Goal: Contribute content: Contribute content

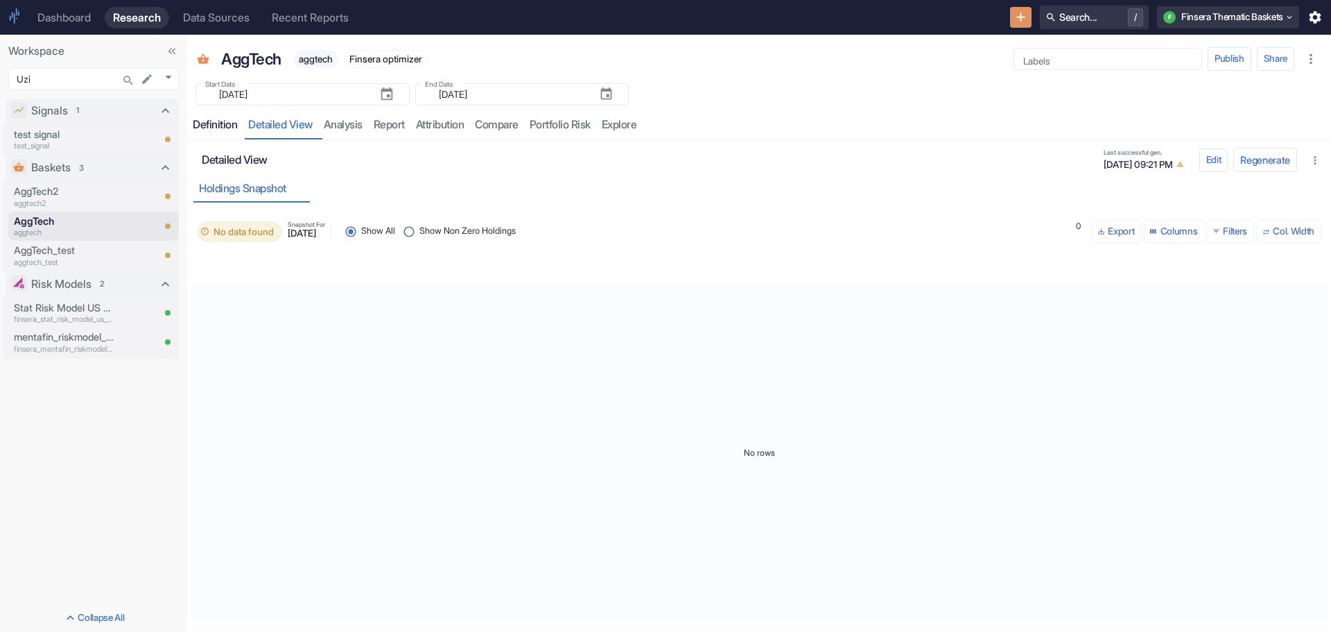
click at [214, 125] on div "Definition" at bounding box center [215, 125] width 44 height 14
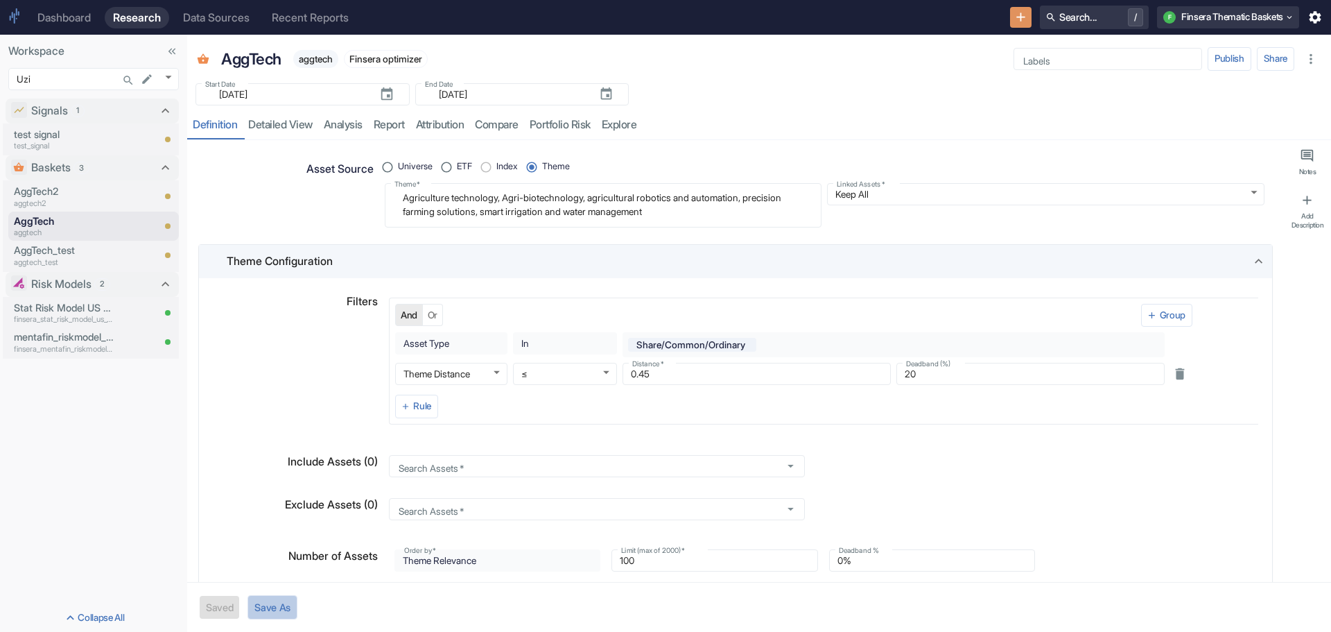
click at [275, 603] on button "Save As" at bounding box center [273, 607] width 50 height 24
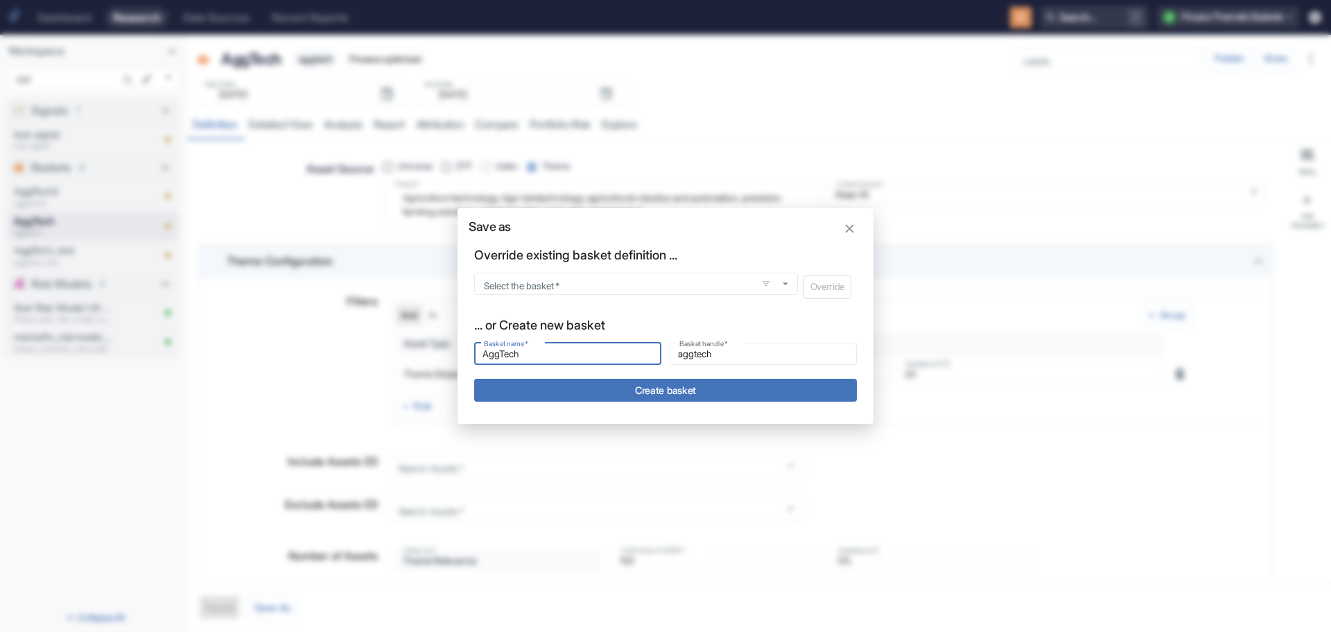
drag, startPoint x: 535, startPoint y: 353, endPoint x: 457, endPoint y: 347, distance: 78.6
click at [457, 347] on div "Save as Override existing basket definition ... Select the basket   * Select th…" at bounding box center [665, 316] width 1331 height 632
type input "A"
type input "a"
type input "Ar"
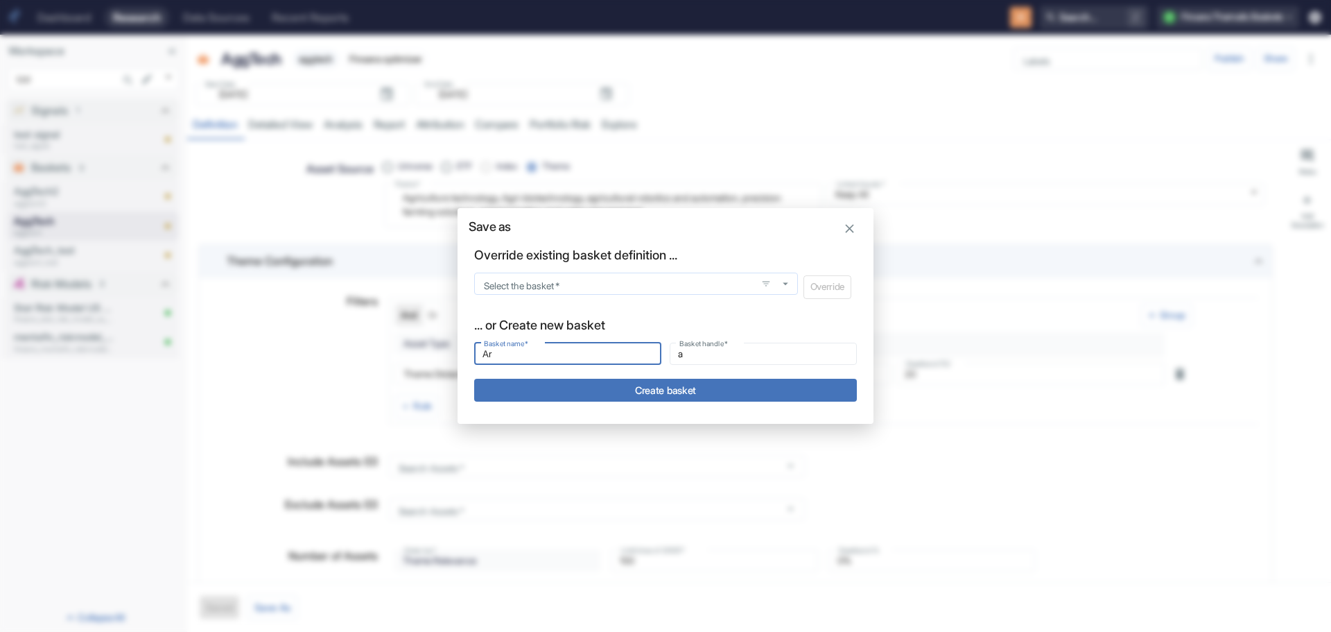
type input "ar"
type input "Art"
type input "art"
type input "Arti"
type input "arti"
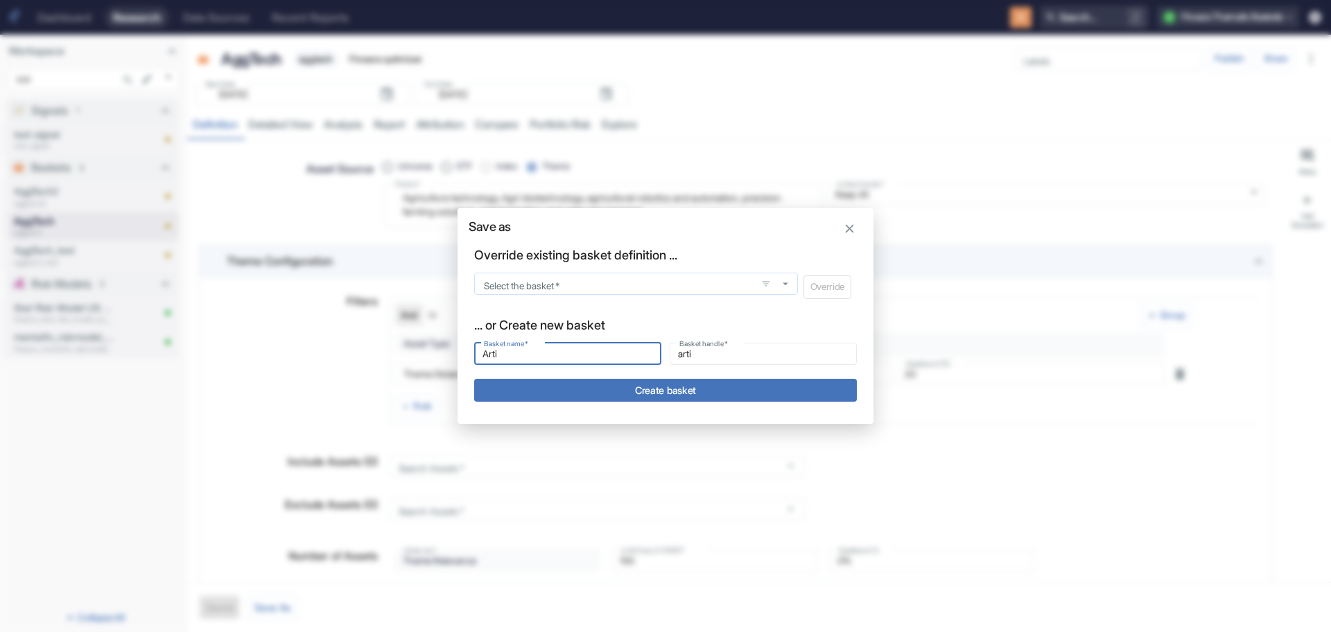
type input "Artif"
type input "artif"
type input "Artifi"
type input "artifi"
type input "Artific"
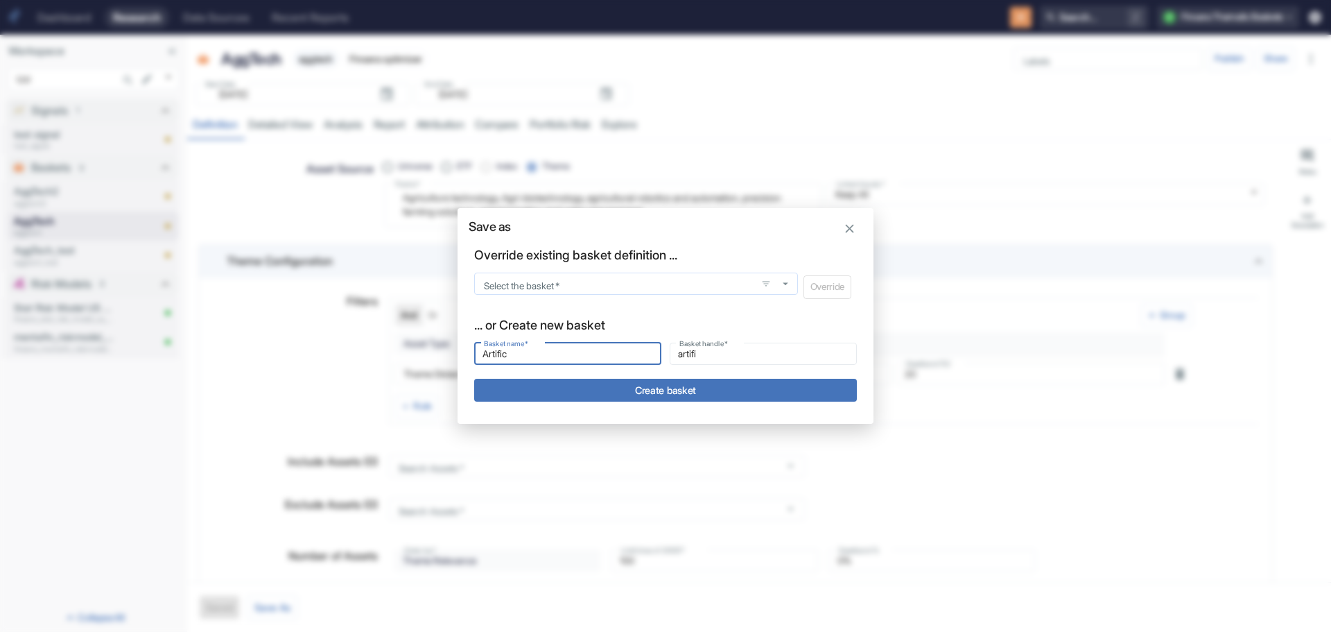
type input "artific"
type input "Artifici"
type input "artifici"
type input "Artificia"
type input "artificia"
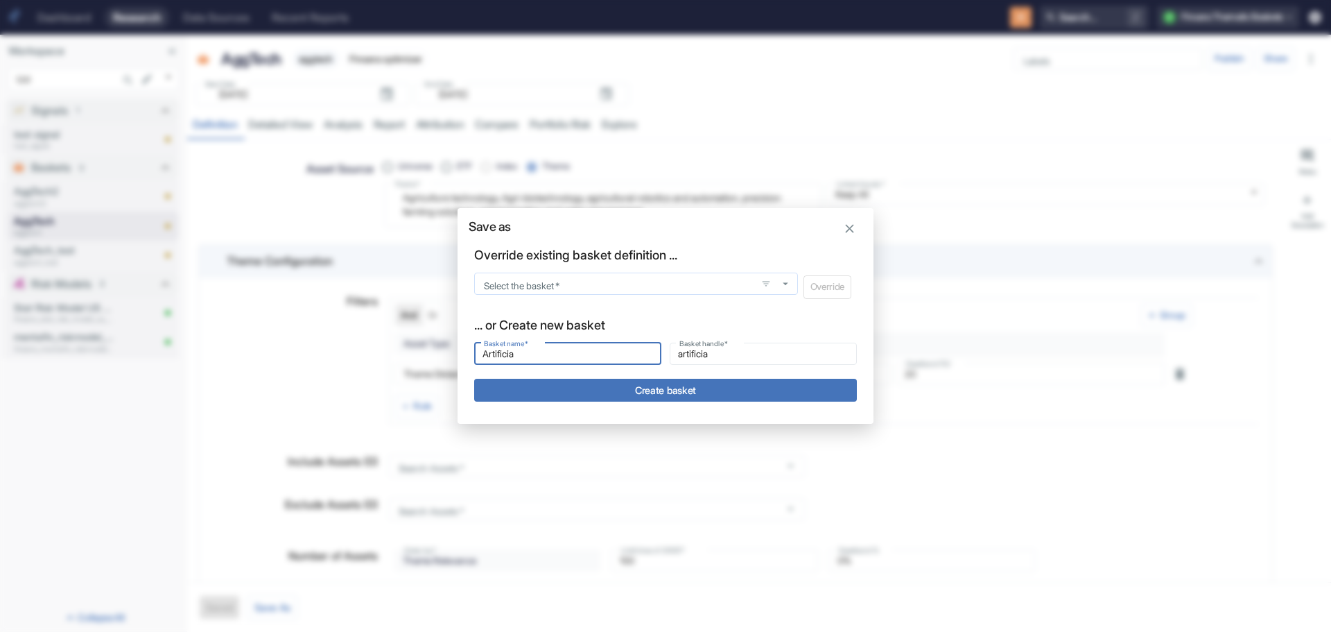
type input "Artificial"
type input "artificial"
type input "Artificial"
type input "artificial_"
type input "Artificial I"
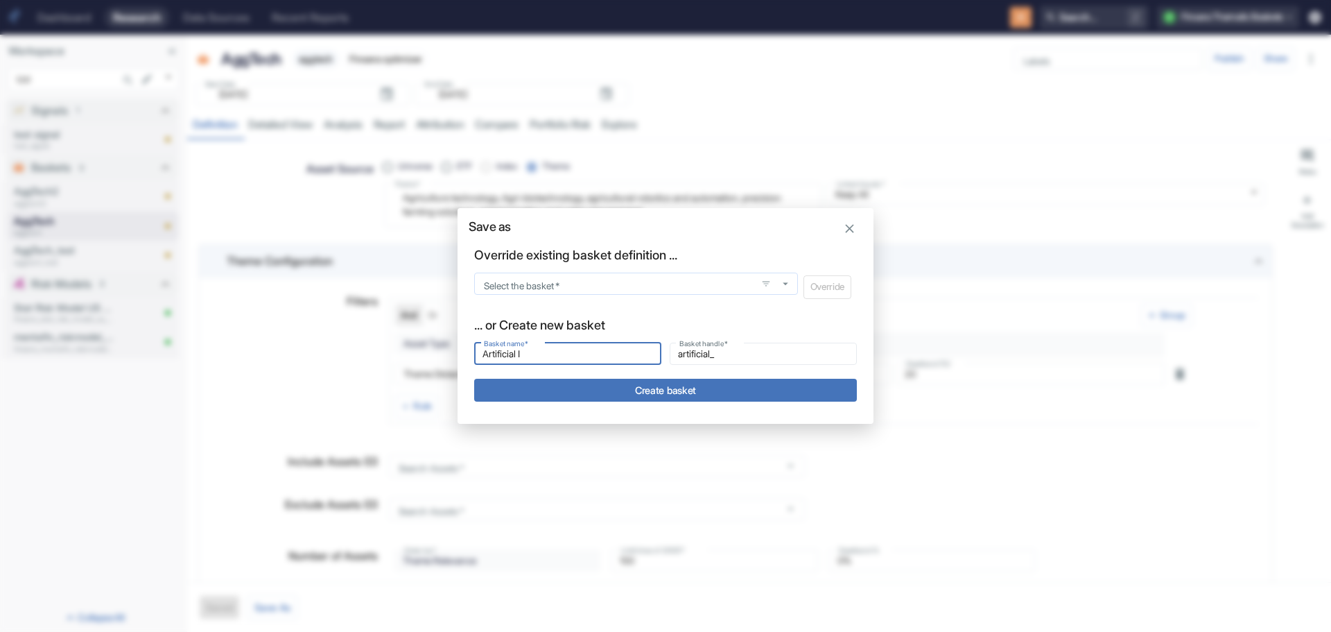
type input "artificial_i"
type input "Artificial In"
type input "artificial_in"
type input "Artificial Int"
type input "artificial_int"
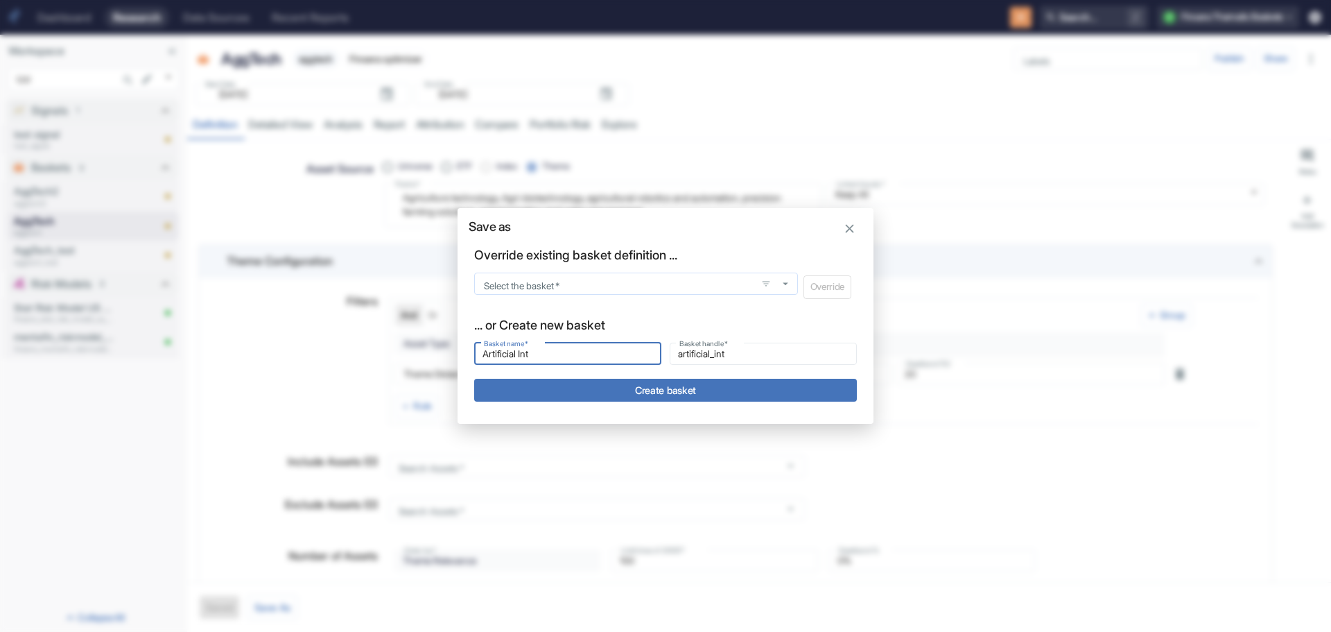
type input "Artificial Inte"
type input "artificial_inte"
type input "Artificial Intel"
type input "artificial_intel"
type input "Artificial Intell"
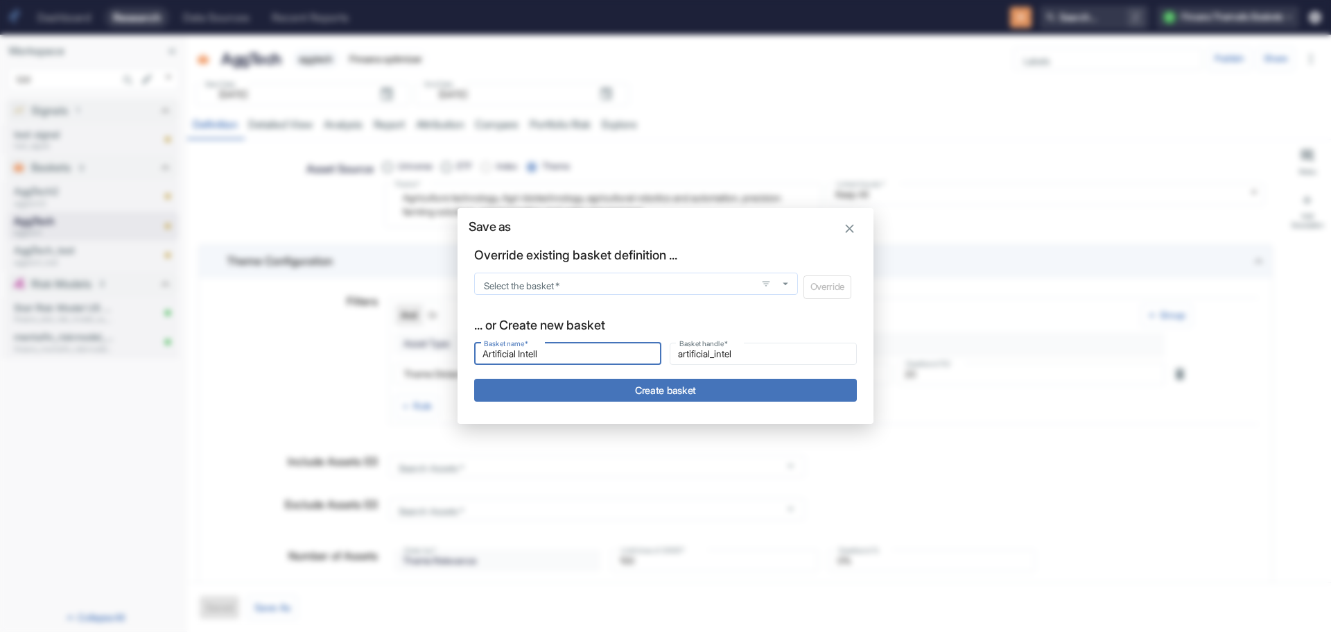
type input "artificial_intell"
type input "Artificial Intelli"
type input "artificial_intelli"
type input "Artificial Intellig"
type input "artificial_intellig"
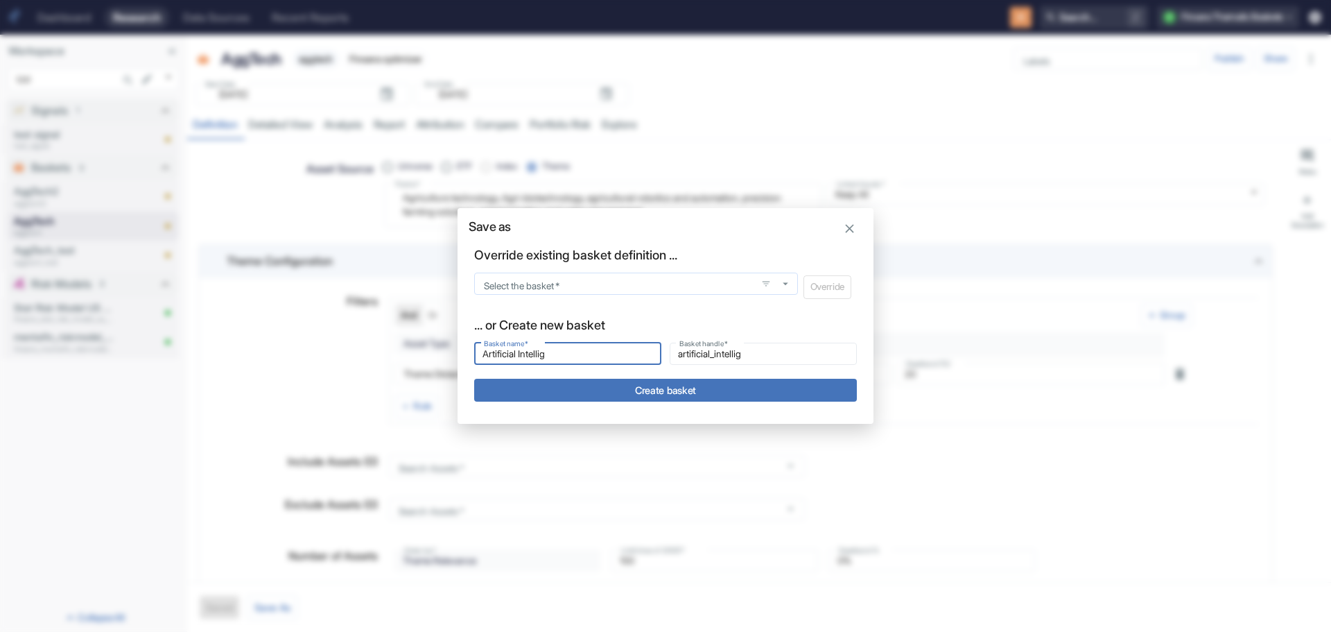
type input "Artificial Intellige"
type input "artificial_intellige"
type input "Artificial Intelligen"
type input "artificial_intelligen"
type input "Artificial Intelligenc"
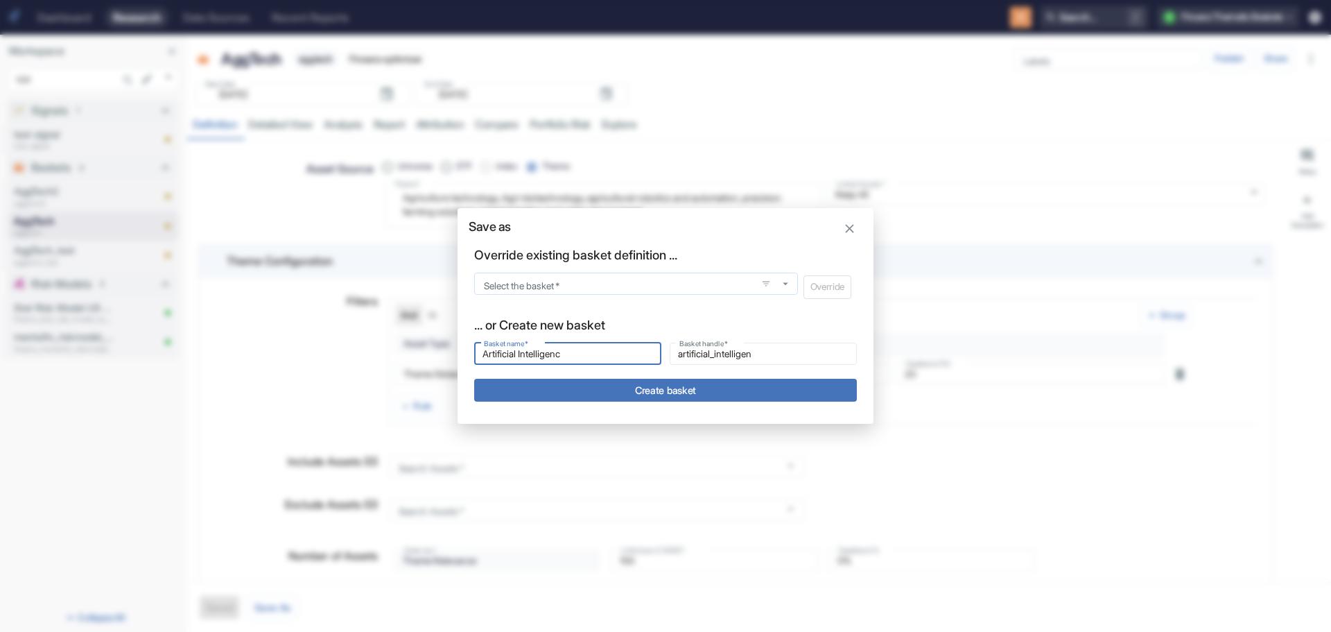
type input "artificial_intelligenc"
type input "Artificial Intelligence"
type input "artificial_intelligence"
drag, startPoint x: 613, startPoint y: 353, endPoint x: 421, endPoint y: 362, distance: 192.3
click at [421, 362] on div "Save as Override existing basket definition ... Select the basket   * Select th…" at bounding box center [665, 316] width 1331 height 632
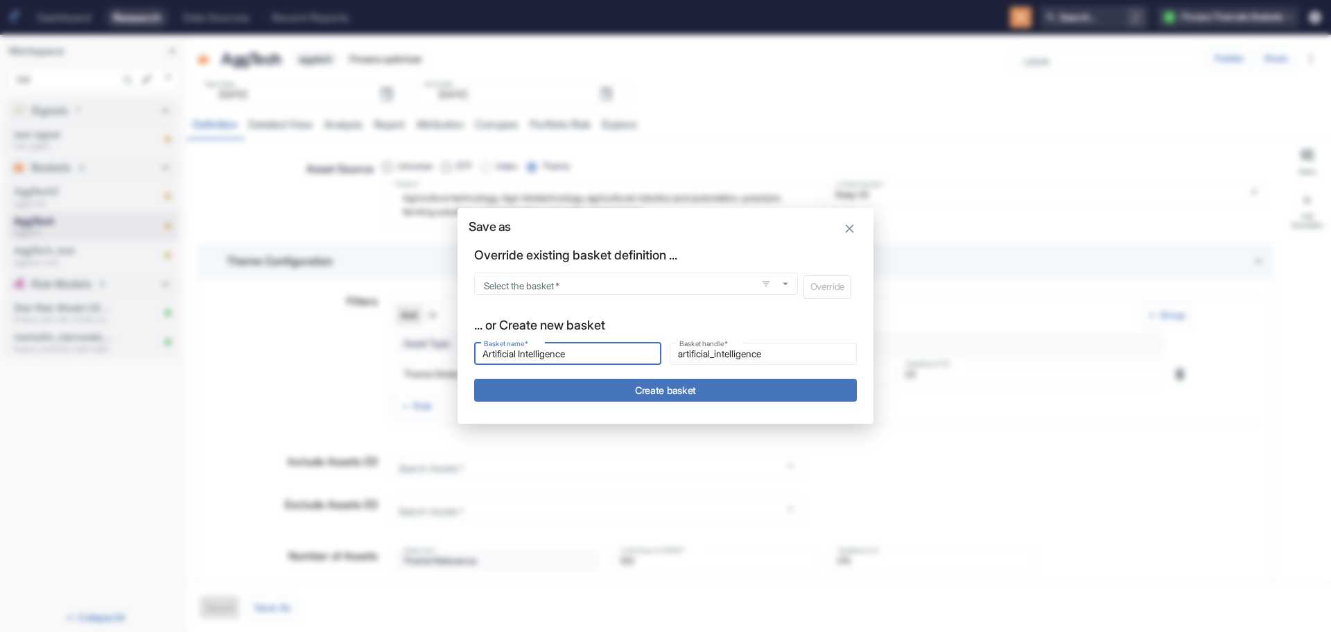
type input "A"
type input "a"
type input "AI"
type input "ai"
type input "AI"
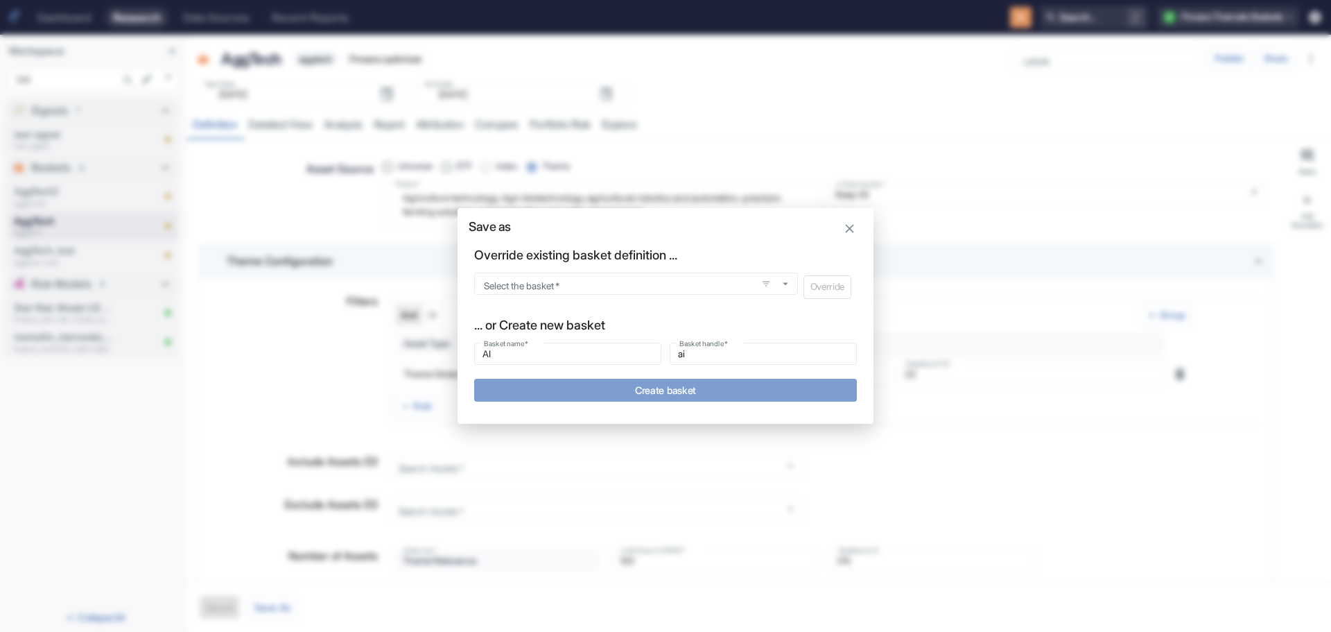
click at [684, 390] on button "Create basket" at bounding box center [665, 390] width 383 height 23
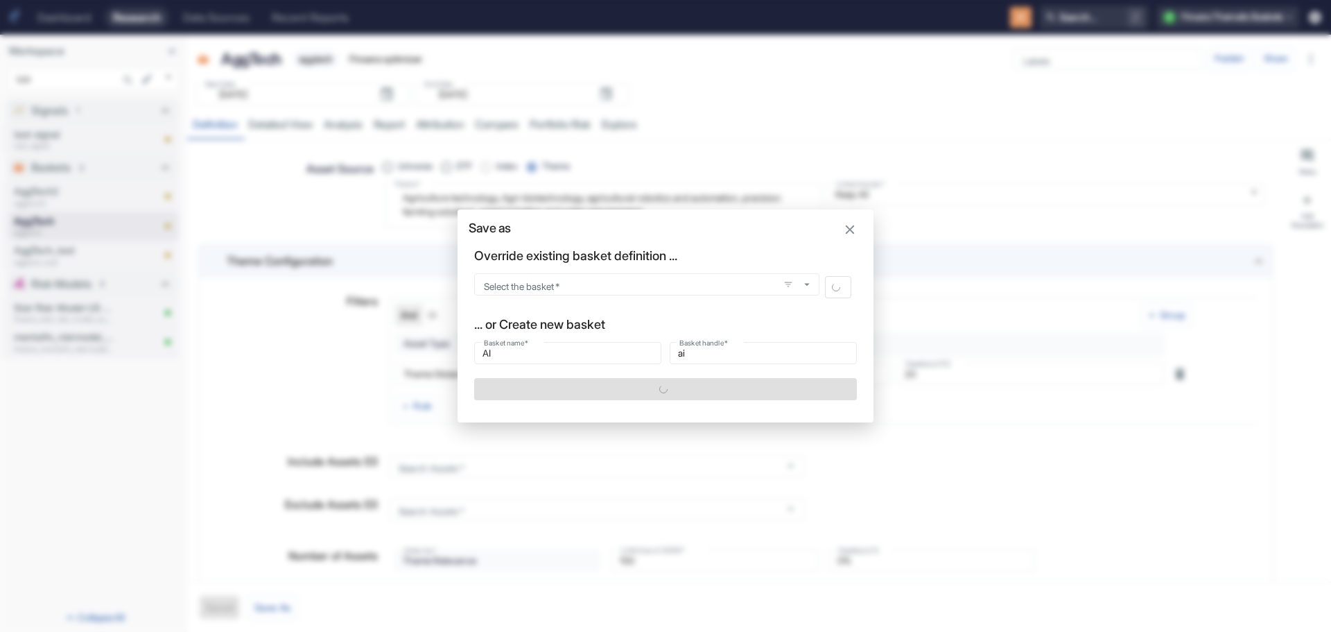
type textarea "x"
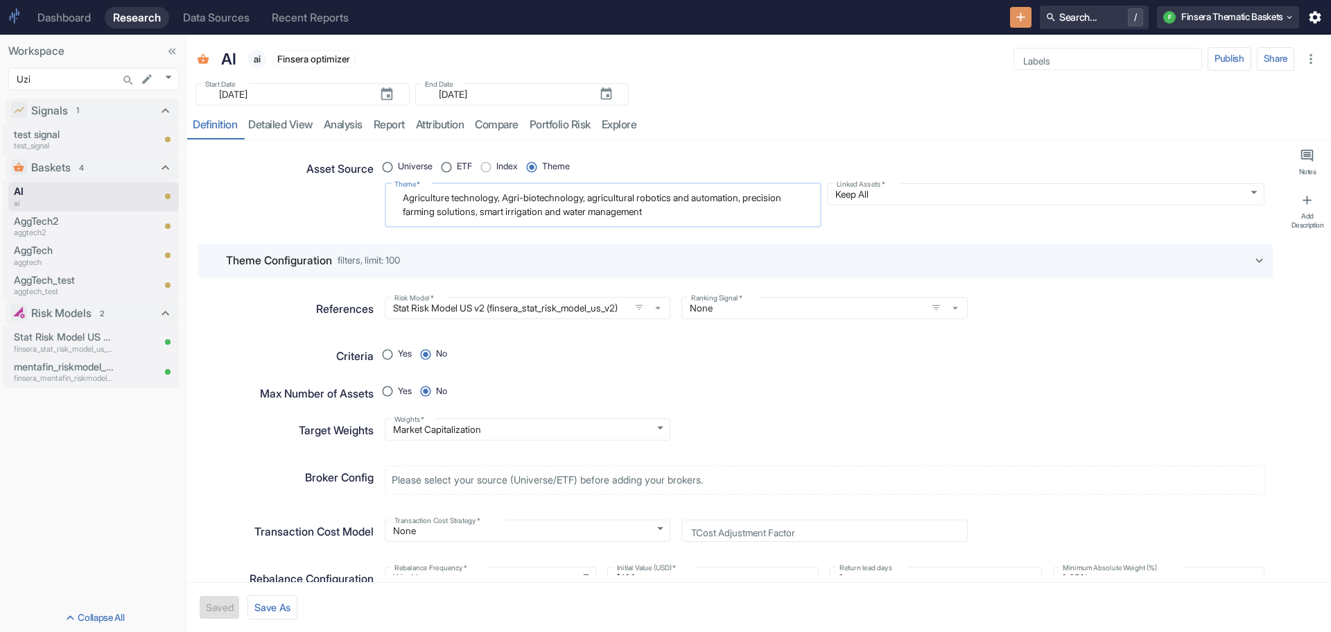
type textarea "x"
drag, startPoint x: 401, startPoint y: 198, endPoint x: 716, endPoint y: 213, distance: 314.4
click at [716, 213] on textarea "Agriculture technology, Agri-biotechnology, agricultural robotics and automatio…" at bounding box center [602, 205] width 417 height 33
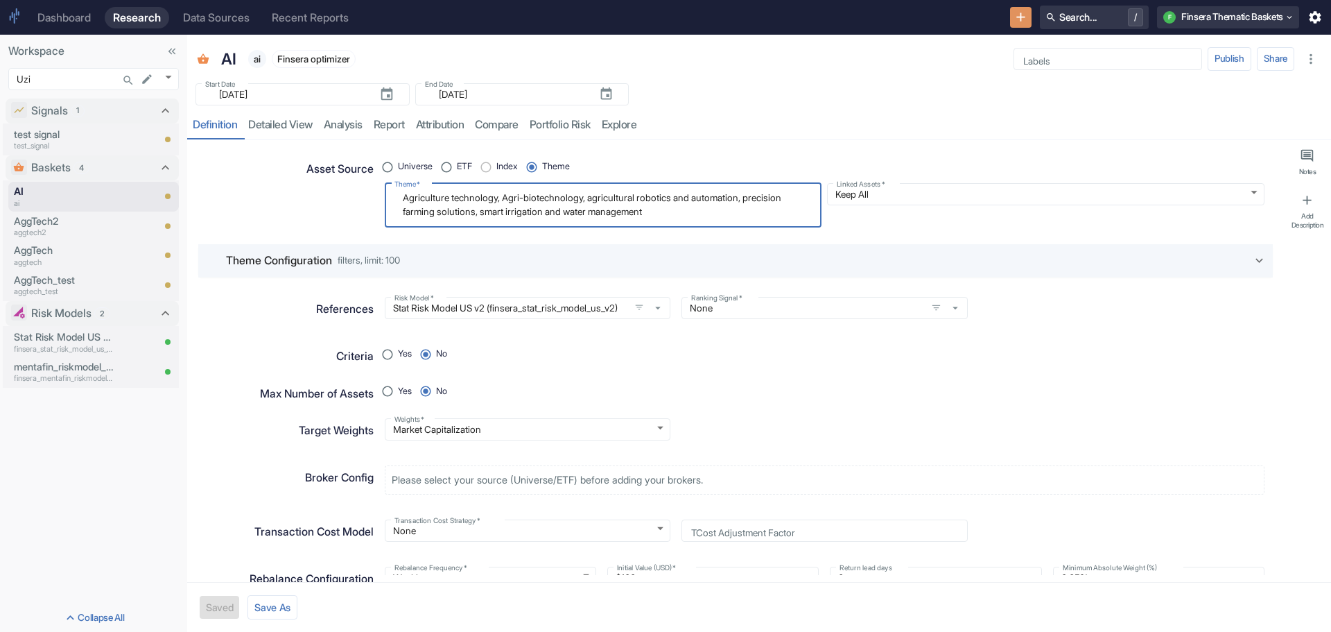
radio input "true"
type textarea "A"
type textarea "x"
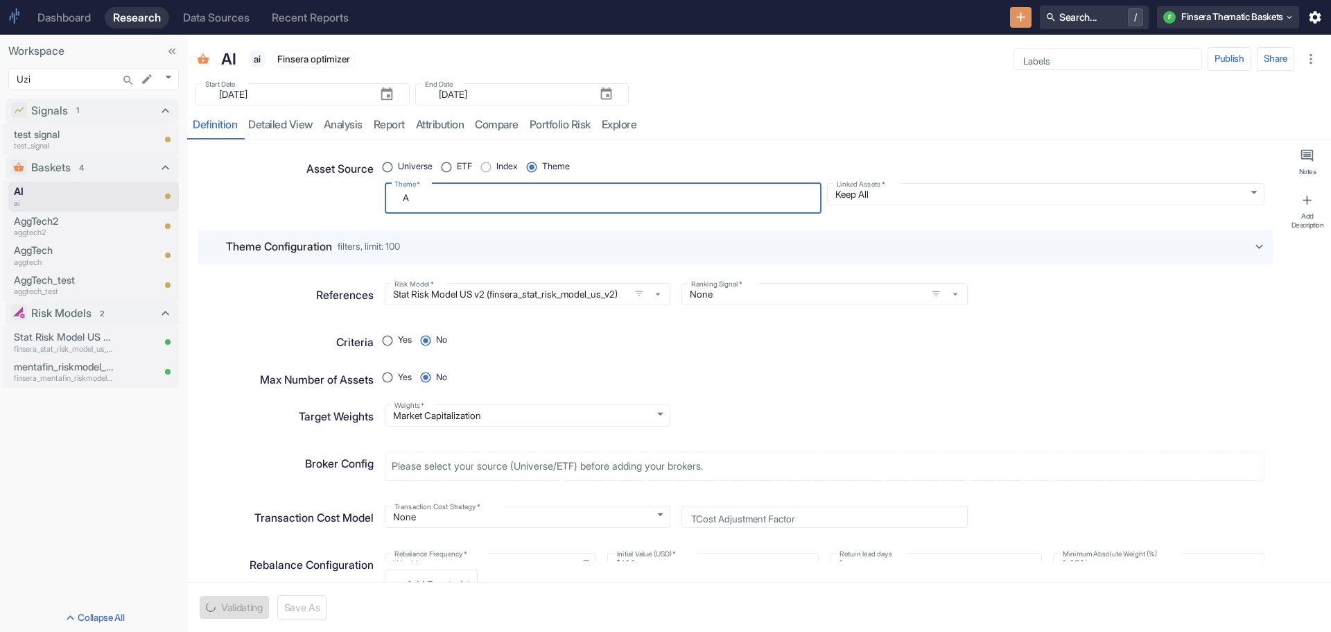
type textarea "Ar"
type textarea "x"
type textarea "Art"
type textarea "x"
type textarea "Arti"
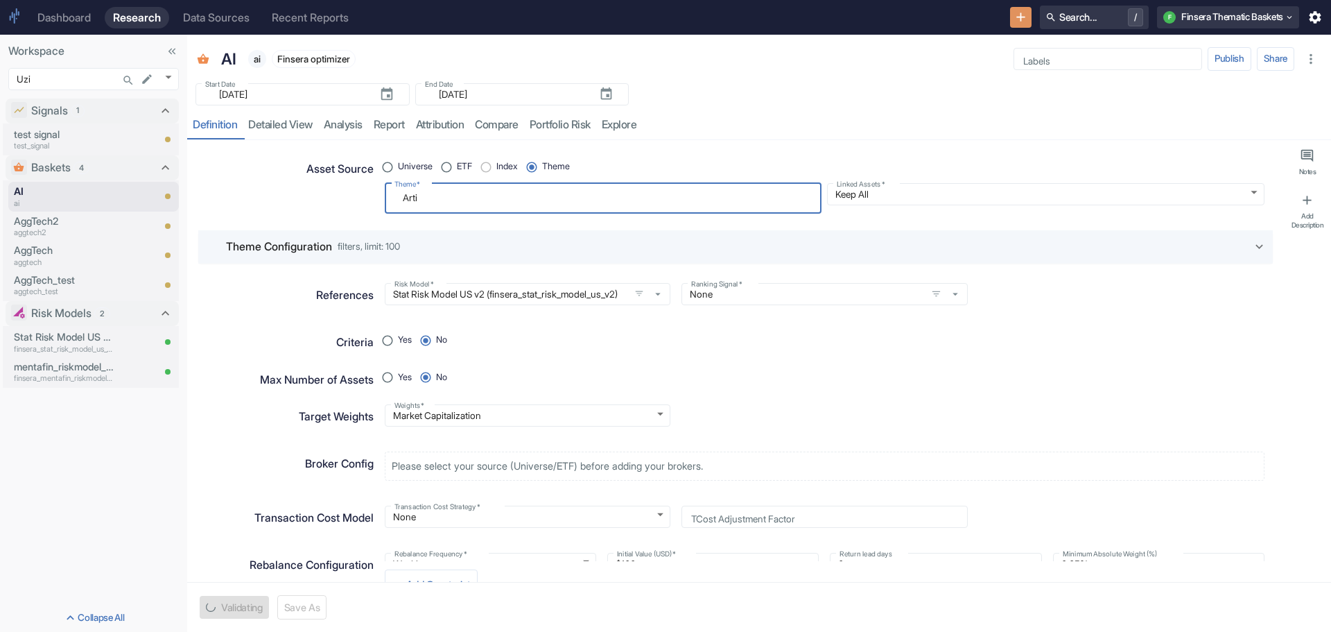
type textarea "x"
type textarea "Artif"
type textarea "x"
type textarea "Artifi"
type textarea "x"
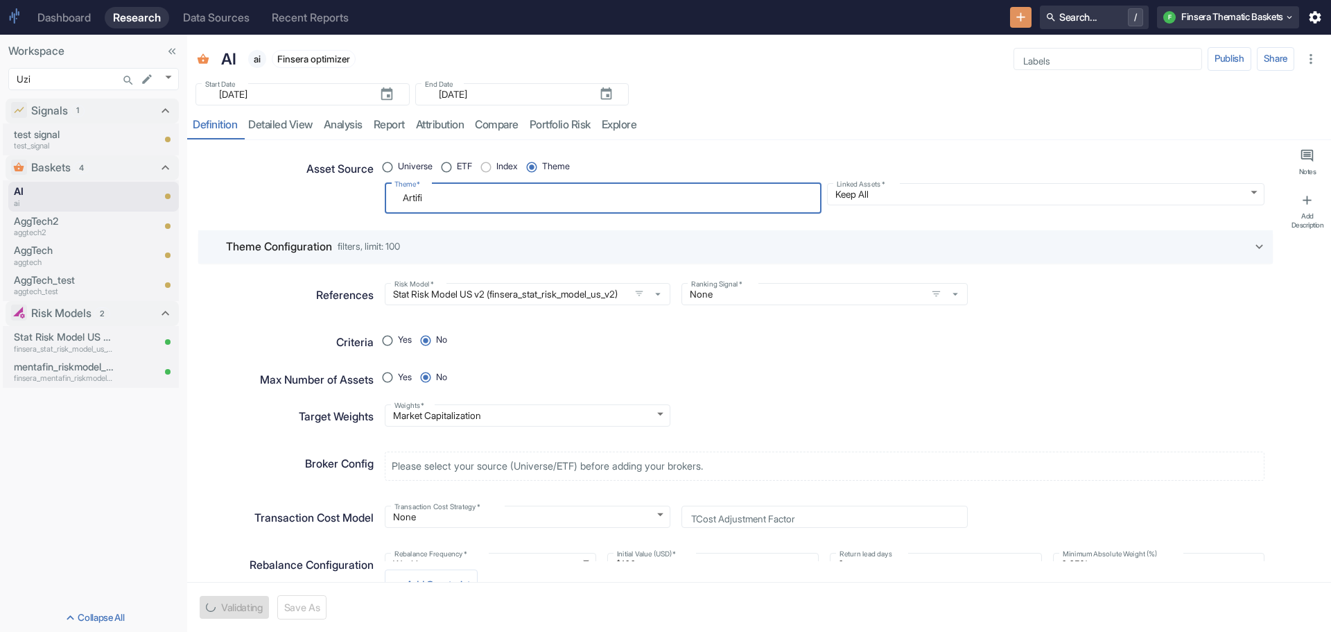
type textarea "Artific"
type textarea "x"
type textarea "Artifici"
type textarea "x"
type textarea "Artificia"
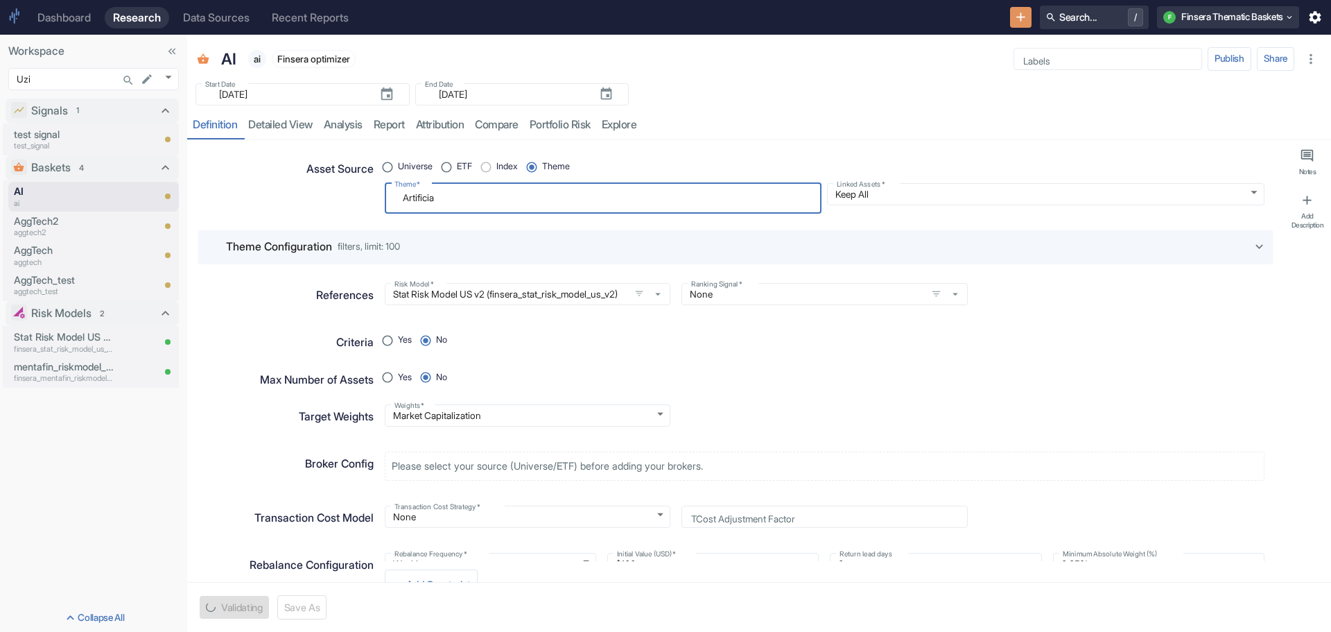
type textarea "x"
type textarea "Artificial"
type textarea "x"
type textarea "Artificial"
type textarea "x"
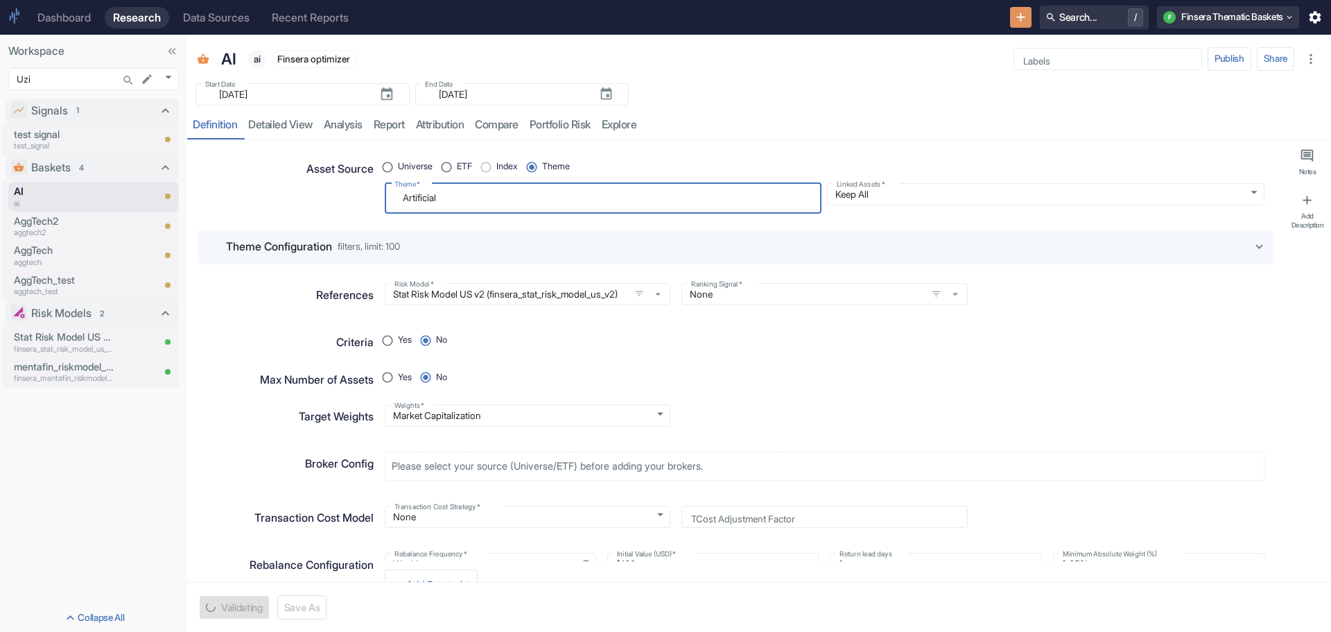
type textarea "Artificial I"
type textarea "x"
type textarea "Artificial In"
type textarea "x"
type textarea "Artificial Int"
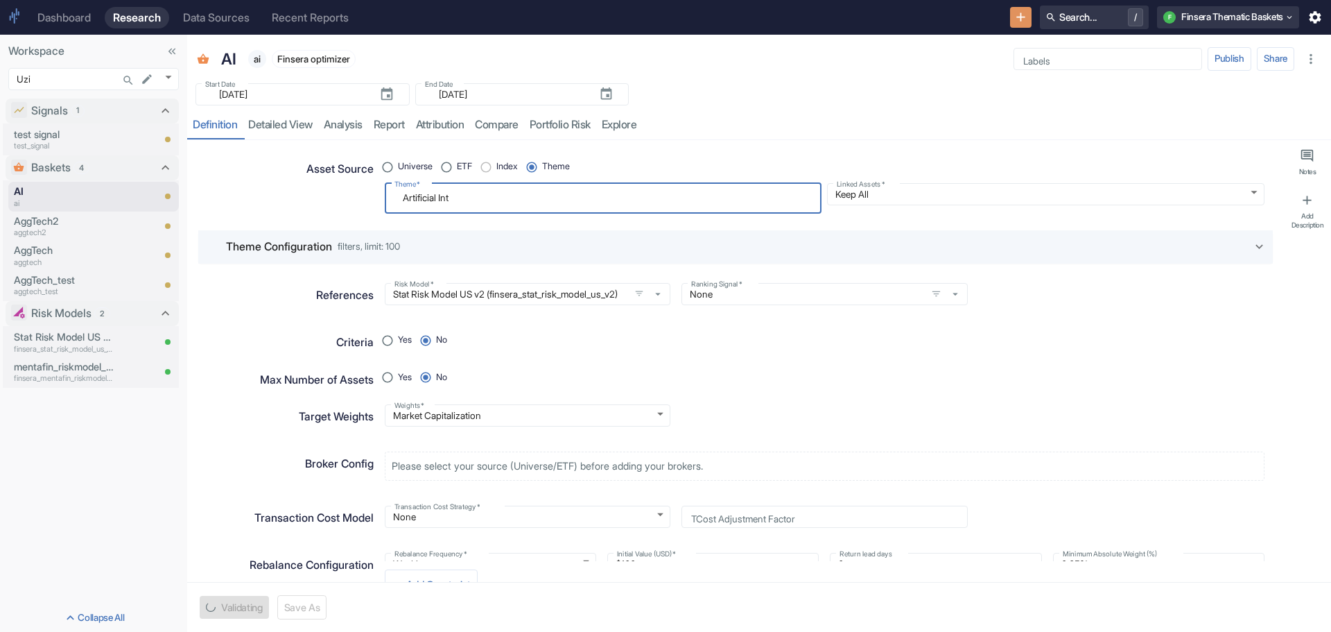
type textarea "x"
type textarea "Artificial Inte"
type textarea "x"
type textarea "Artificial Intel"
type textarea "x"
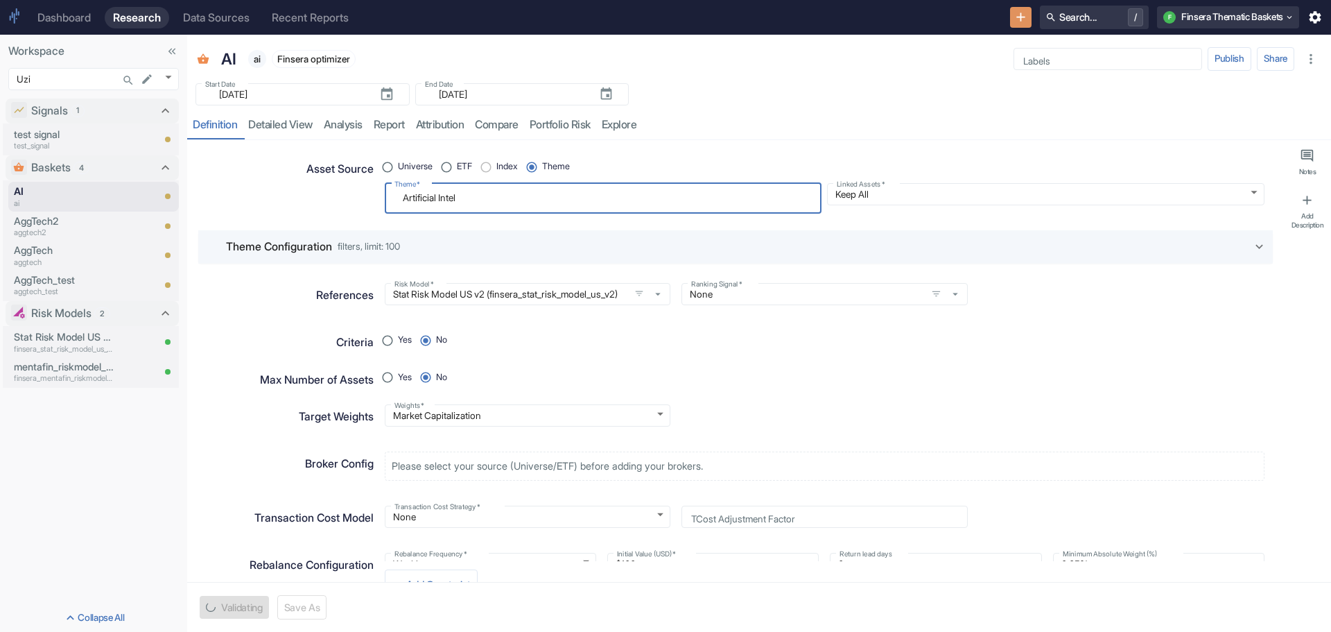
type textarea "Artificial Intell"
type textarea "x"
type textarea "Artificial Intelli"
type textarea "x"
type textarea "Artificial Intellig"
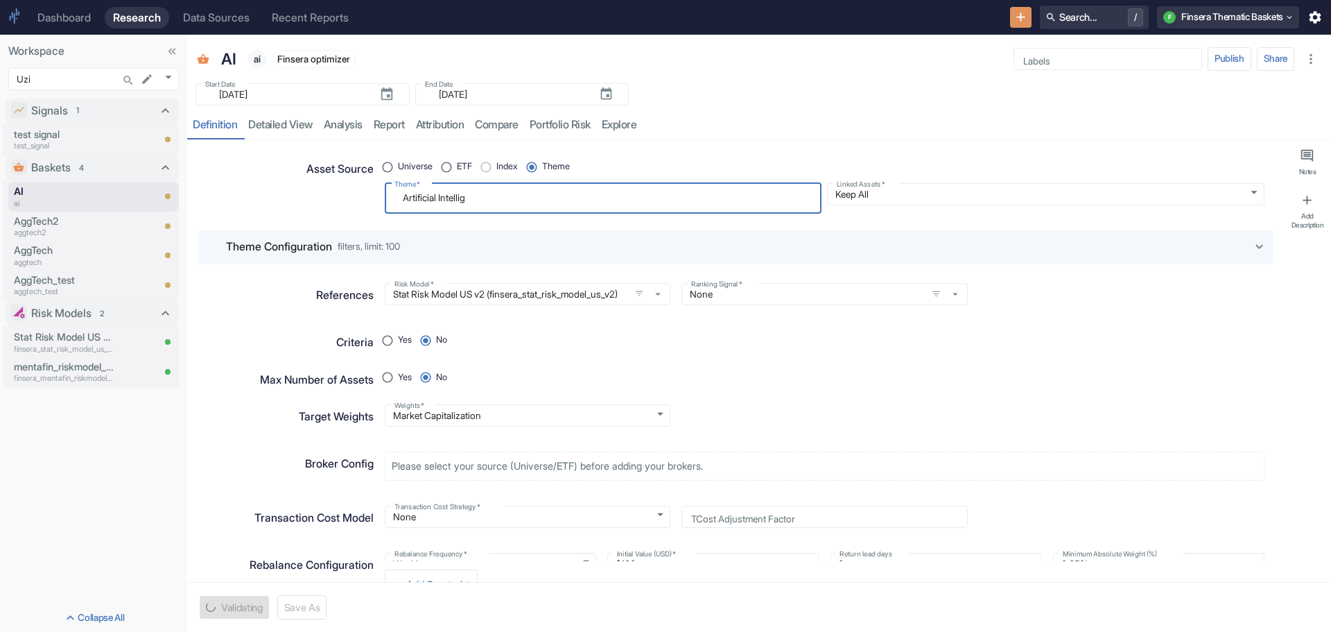
type textarea "x"
type textarea "Artificial Intellige"
type textarea "x"
type textarea "Artificial Intelligen"
type textarea "x"
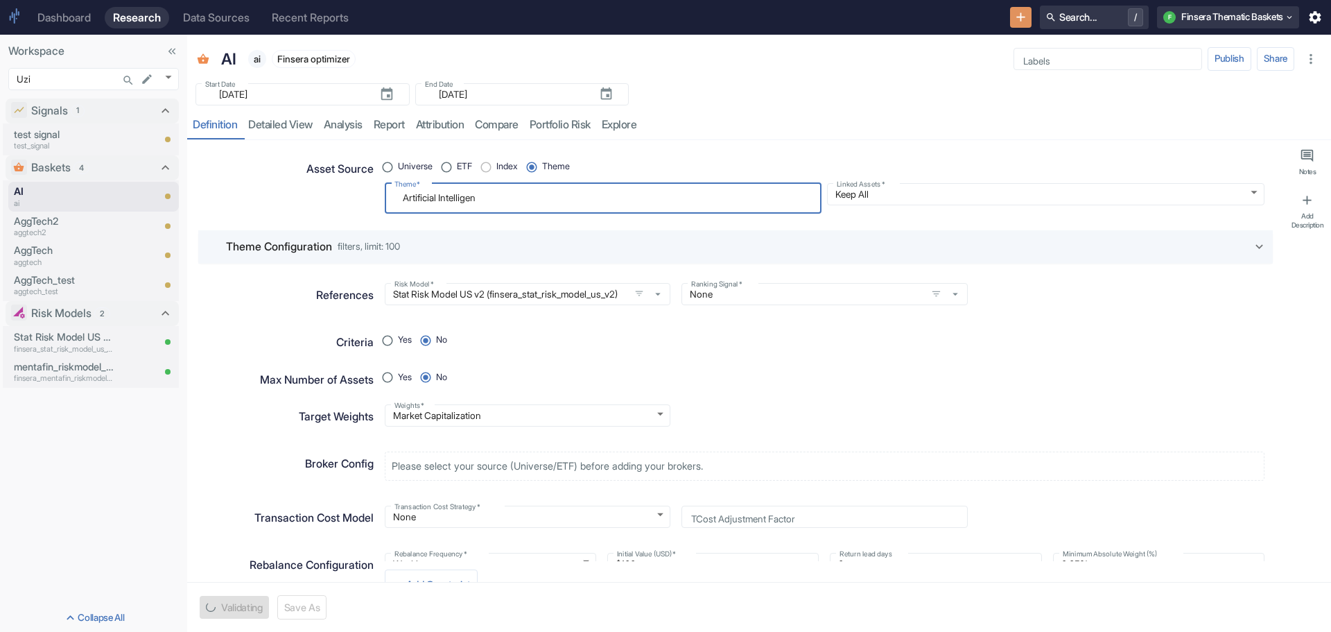
type textarea "Artificial Intelligenc"
type textarea "x"
type textarea "Artificial Intelligence"
type textarea "x"
type textarea "Artificial Intelligence"
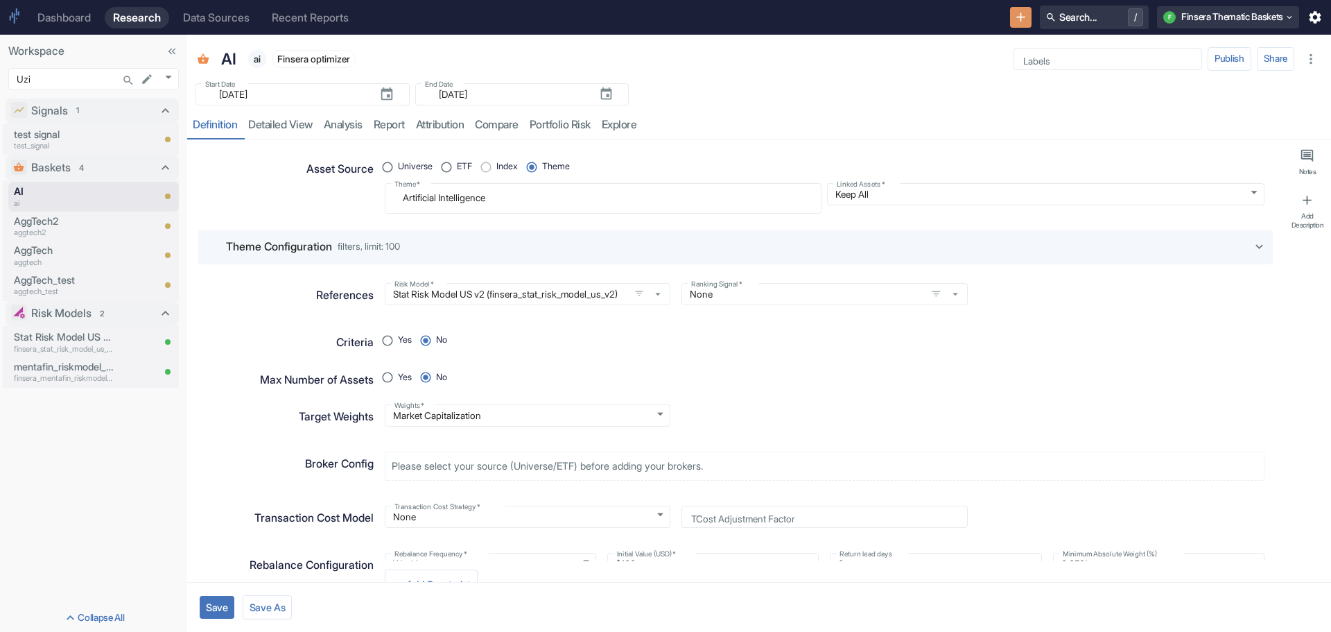
click at [1252, 243] on icon at bounding box center [1259, 246] width 15 height 15
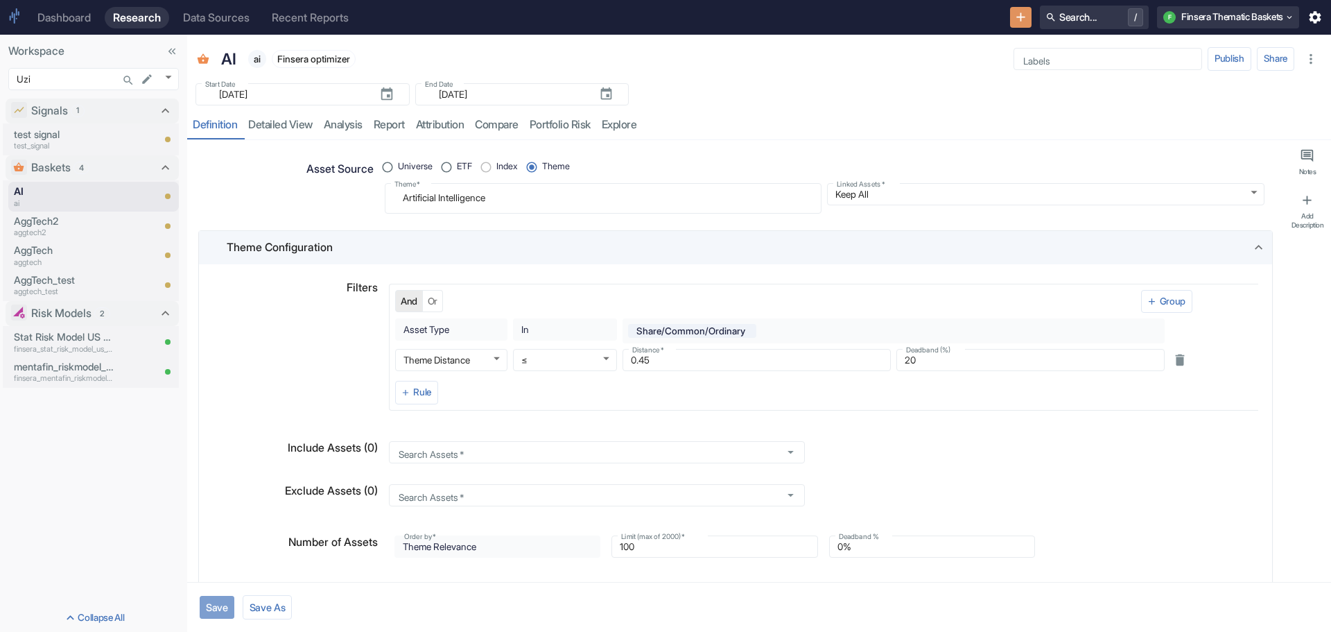
click at [207, 607] on button "Save" at bounding box center [217, 607] width 35 height 23
type textarea "x"
click at [270, 125] on link "detailed view" at bounding box center [281, 125] width 76 height 28
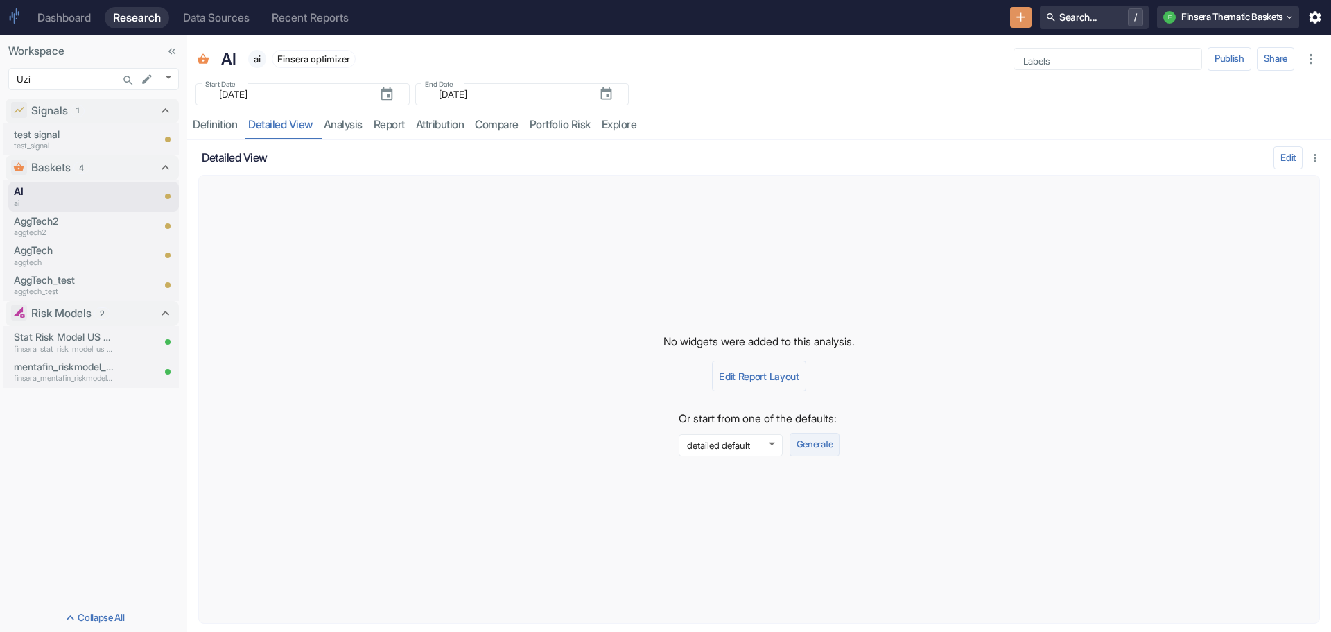
click at [817, 435] on button "Generate" at bounding box center [815, 445] width 50 height 24
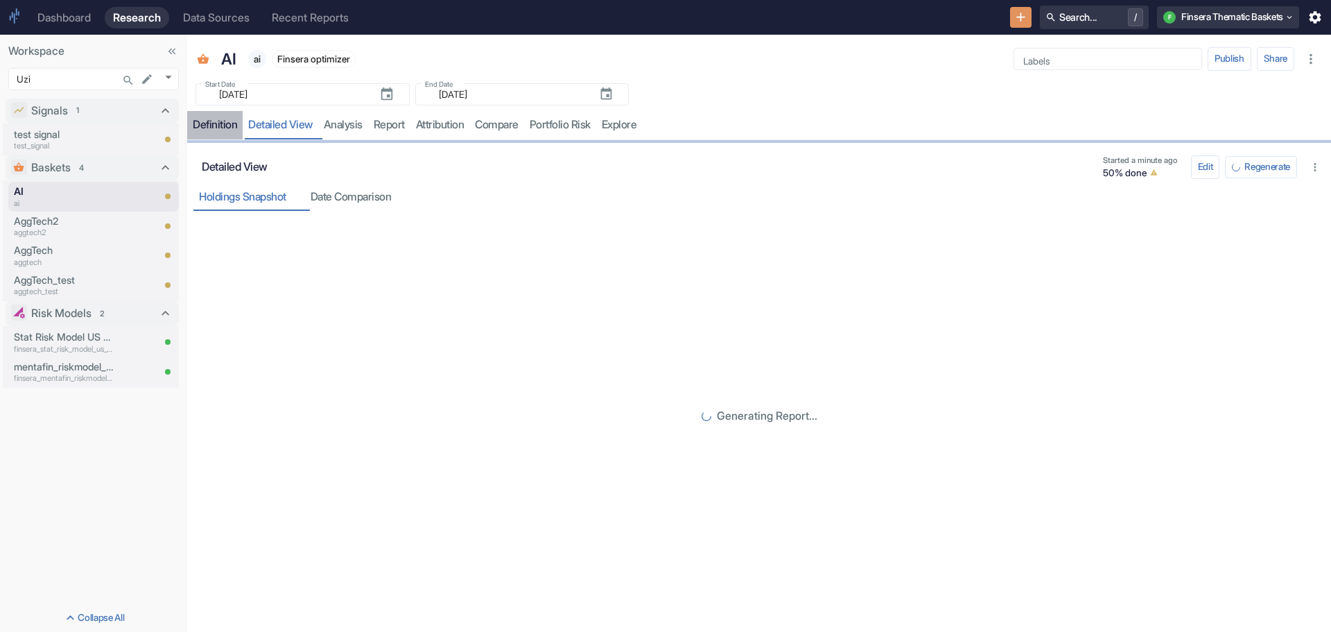
click at [199, 123] on div "Definition" at bounding box center [215, 125] width 44 height 14
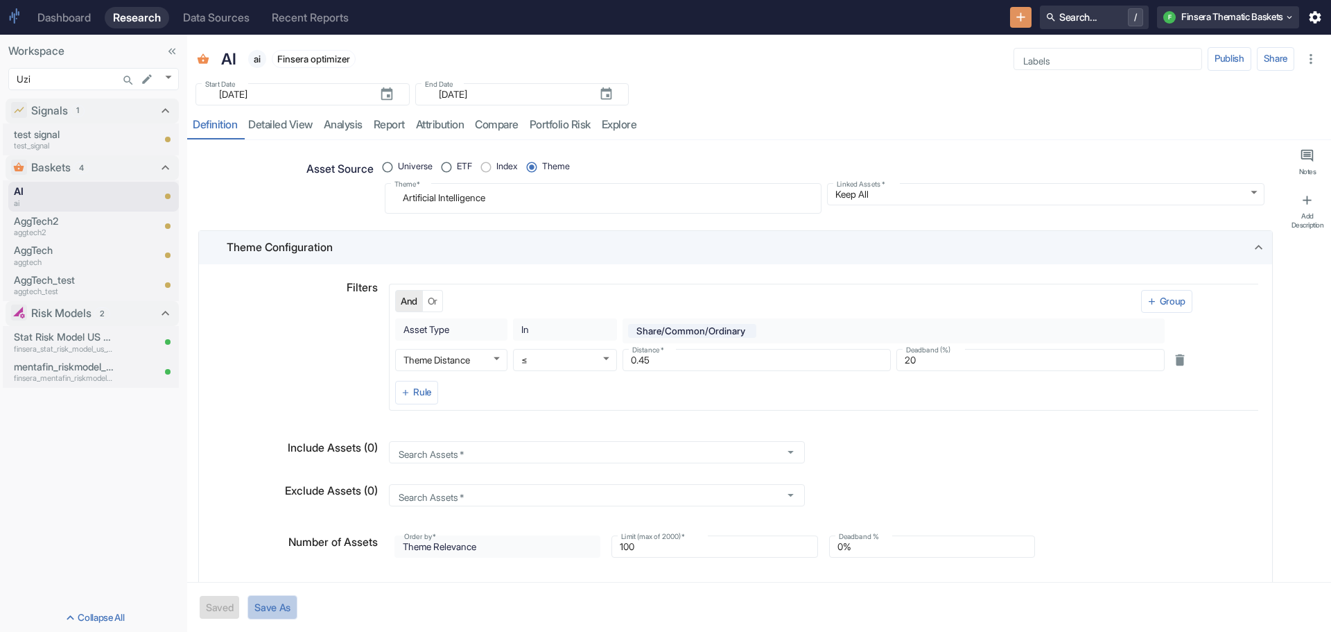
click at [267, 607] on button "Save As" at bounding box center [273, 607] width 50 height 24
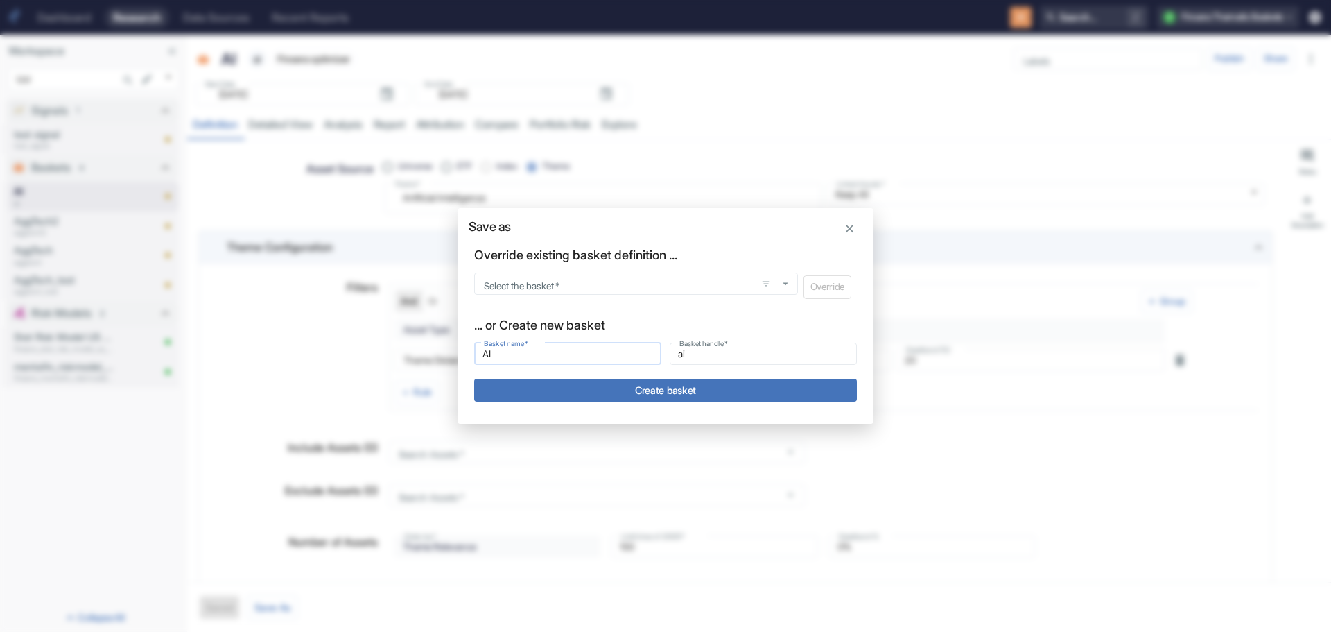
type textarea "x"
type input "AI"
type input "ai_"
type textarea "x"
type input "AI I"
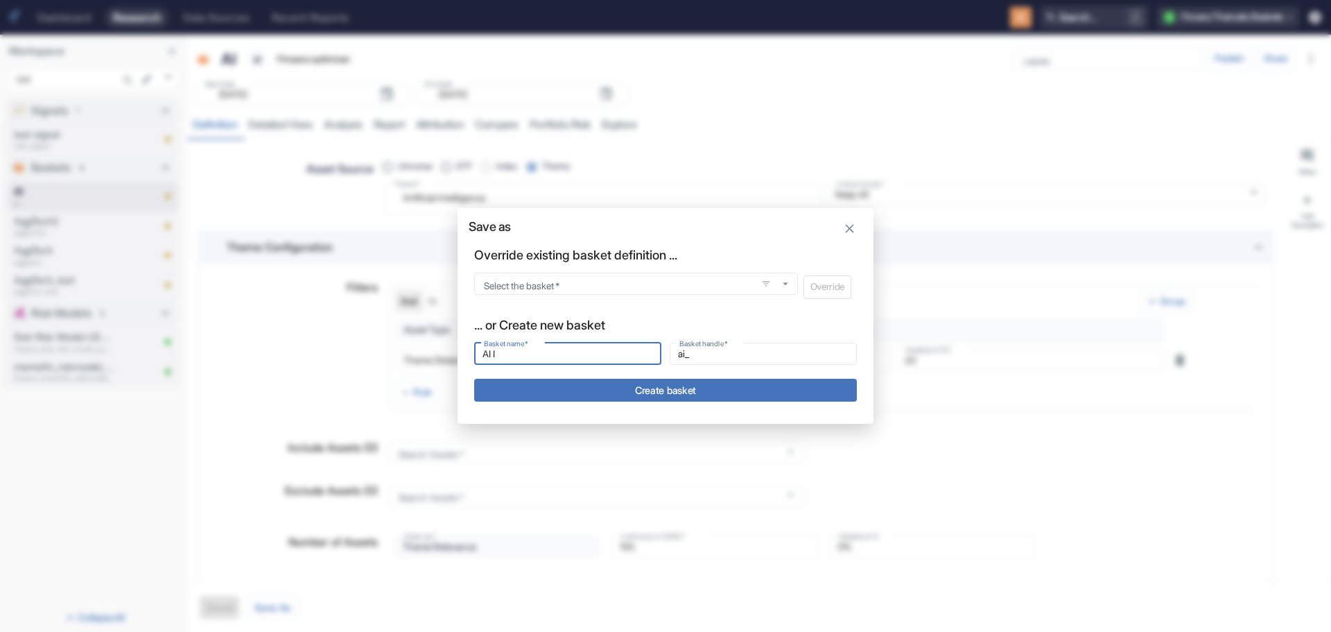
type input "ai_i"
type textarea "x"
type input "AI In"
type input "ai_in"
type input "AI Inf"
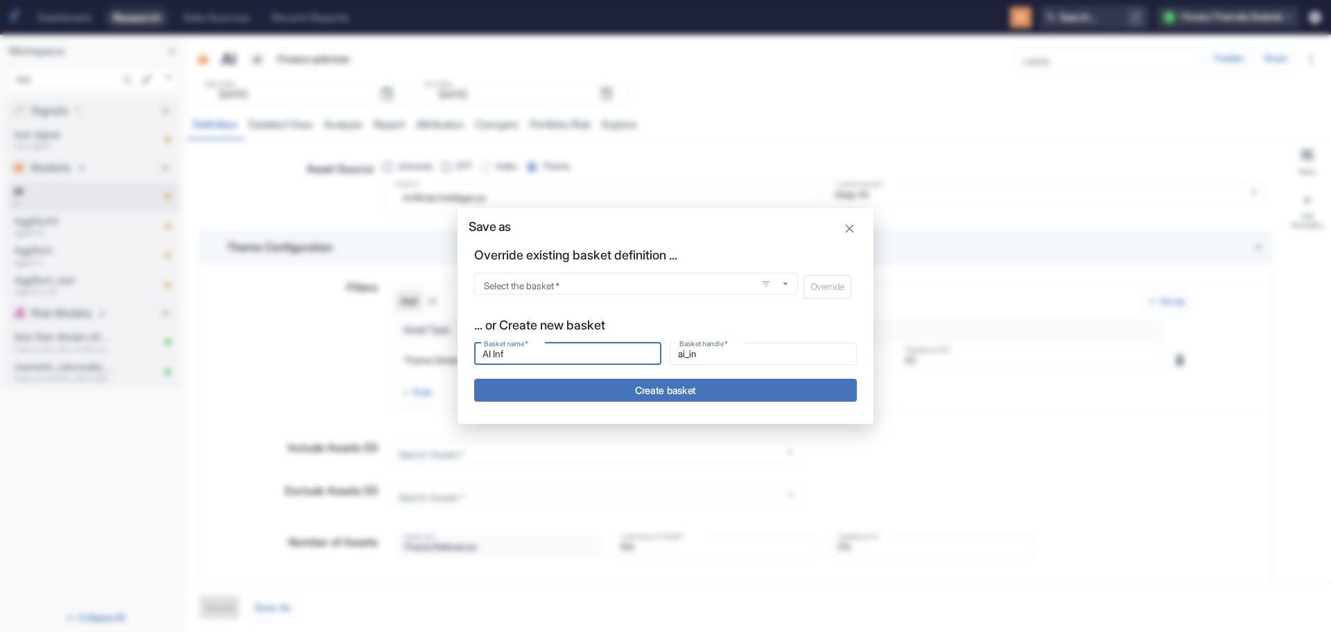
type input "ai_inf"
type textarea "x"
type input "AI Infr"
type input "ai_infr"
type textarea "x"
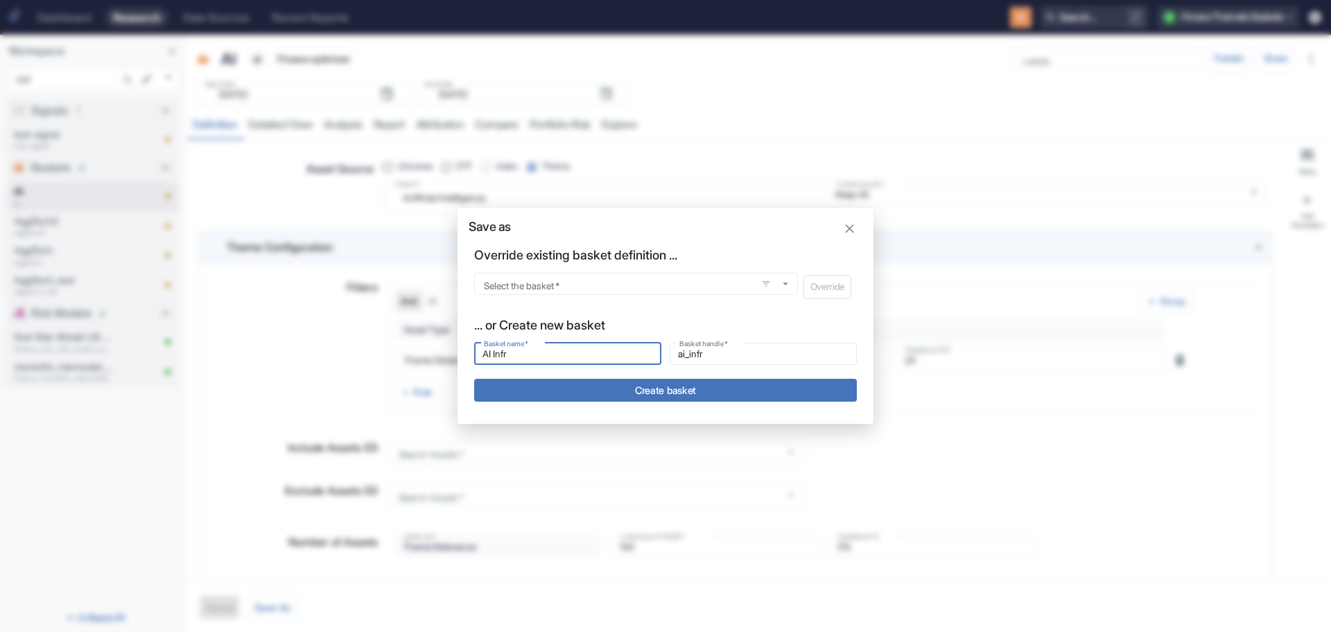
type input "AI Infra"
type input "ai_infra"
type input "AI Infras"
type input "ai_infras"
type input "AI Infrast"
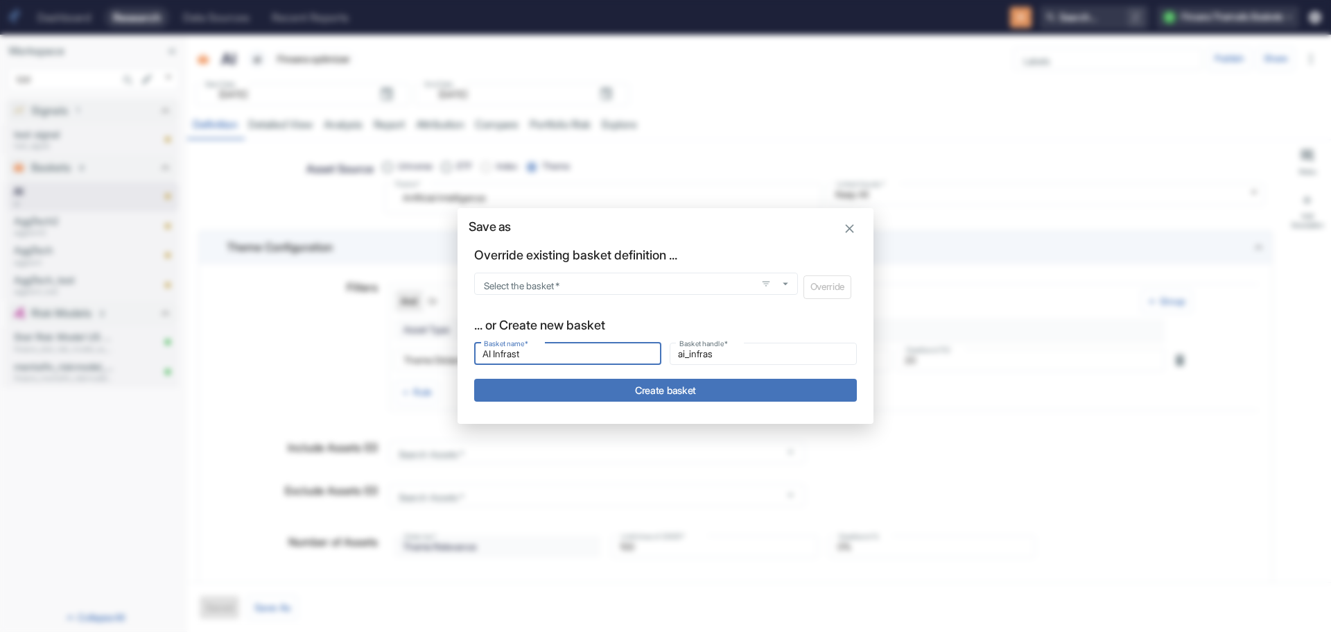
type input "ai_infrast"
type input "AI Infrastr"
type input "ai_infrastr"
type input "AI Infrastru"
type input "ai_infrastru"
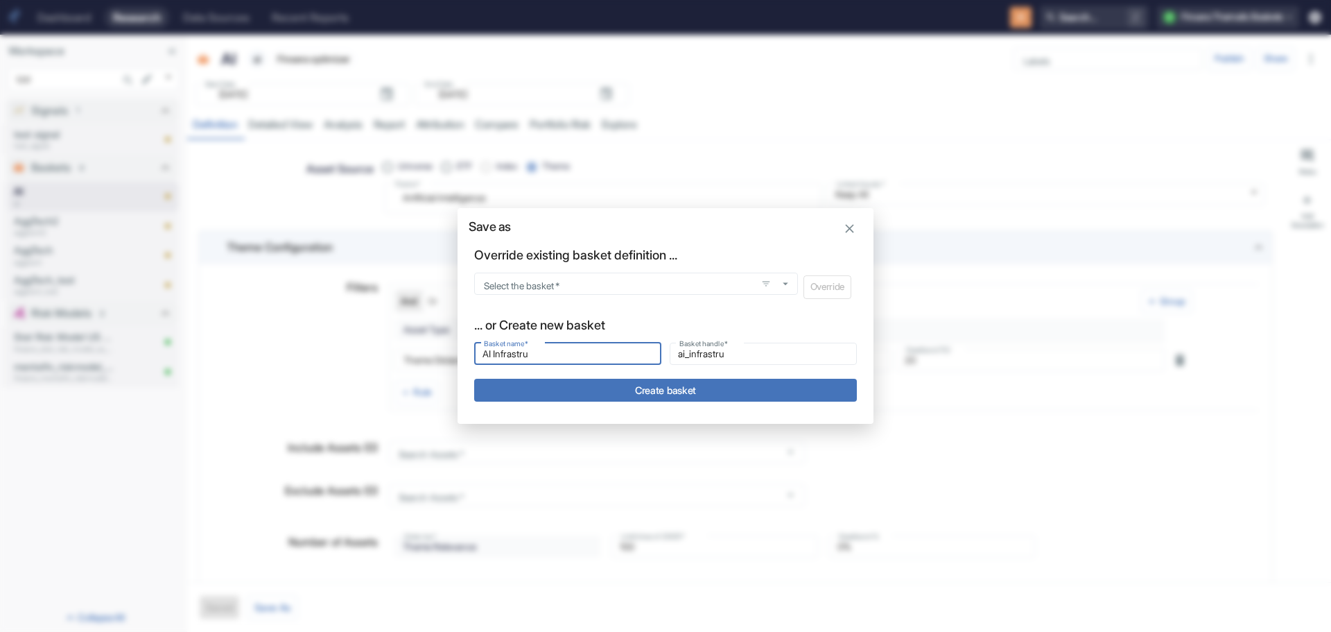
type input "AI Infrastruc"
type input "ai_infrastruc"
type textarea "x"
type input "AI Infrastruct"
type input "ai_infrastruct"
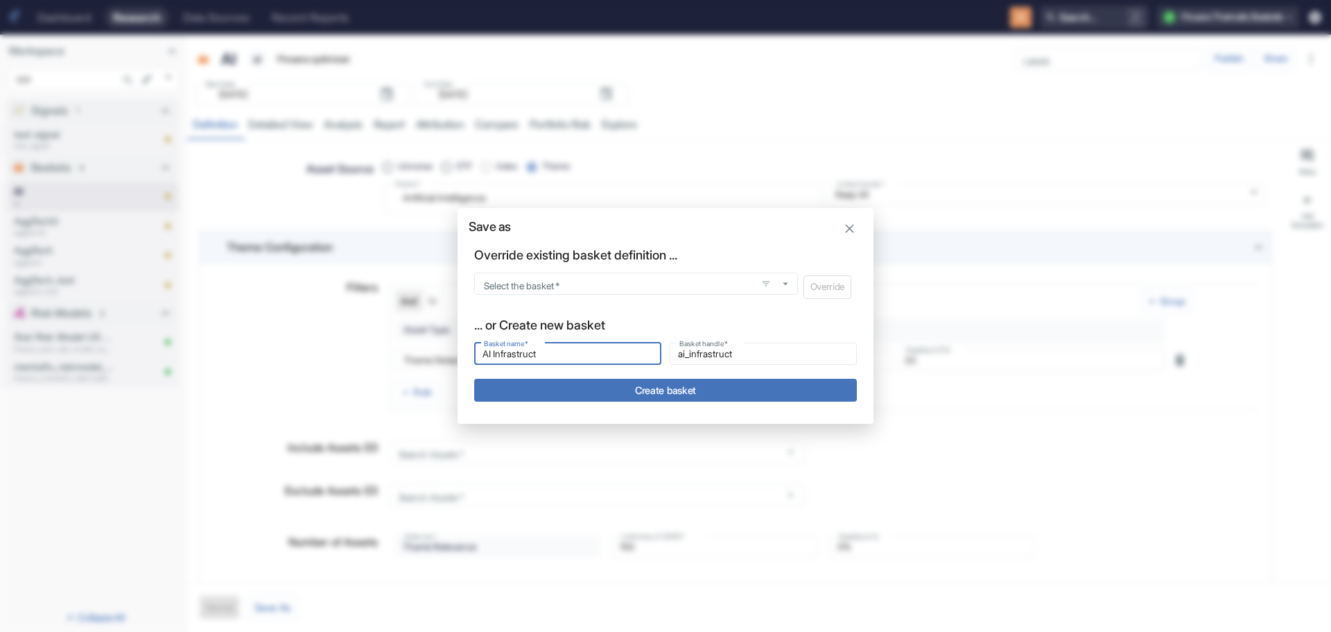
type input "AI Infrastructu"
type input "ai_infrastructu"
type input "AI Infrastructur"
type input "ai_infrastructur"
type input "AI Infrastructure"
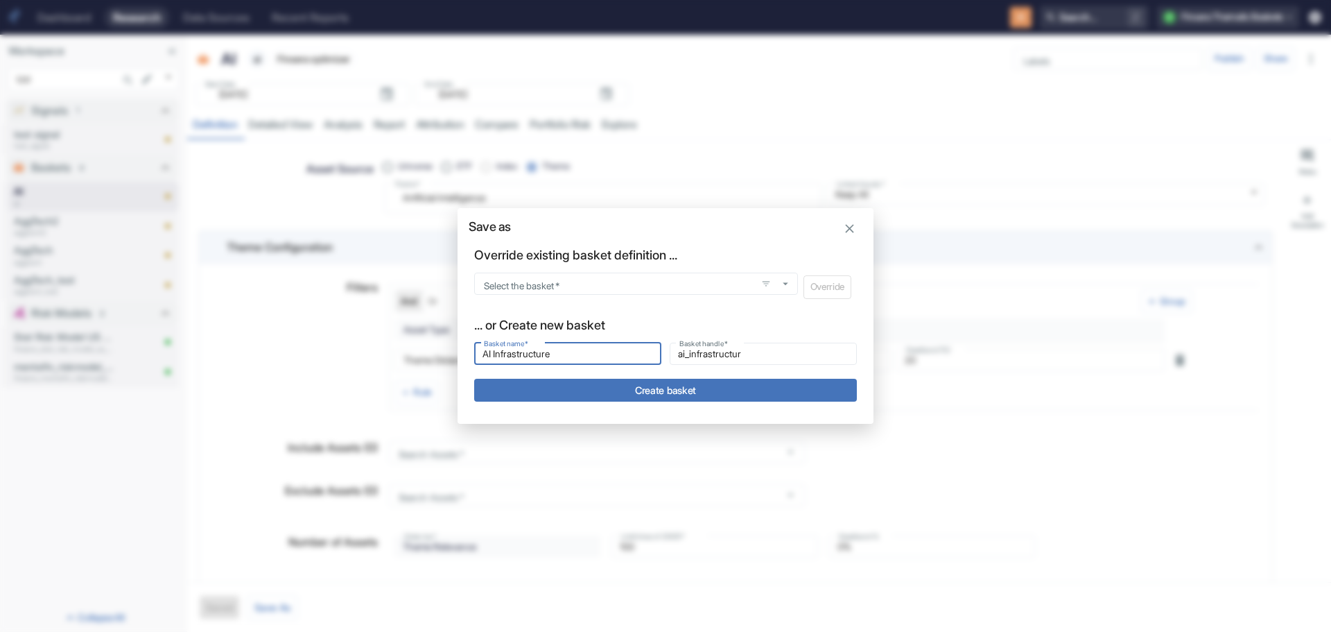
type input "ai_infrastructure"
type textarea "x"
type input "AI Infrastructure"
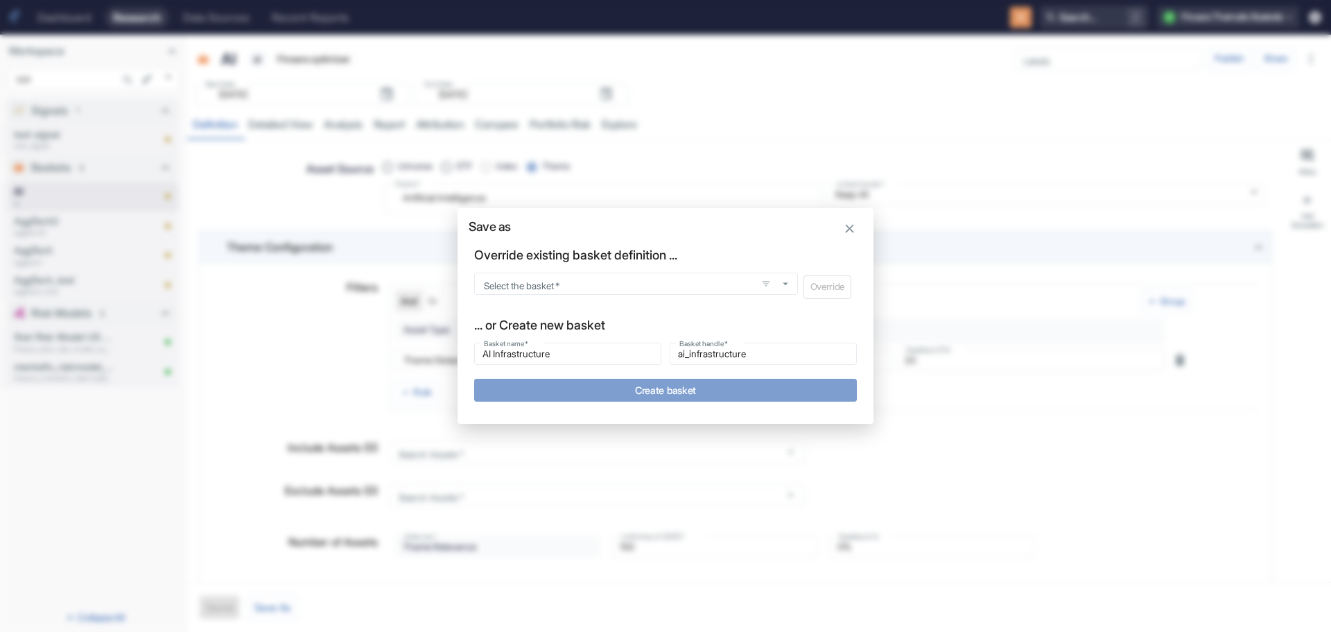
click at [666, 386] on button "Create basket" at bounding box center [665, 390] width 383 height 23
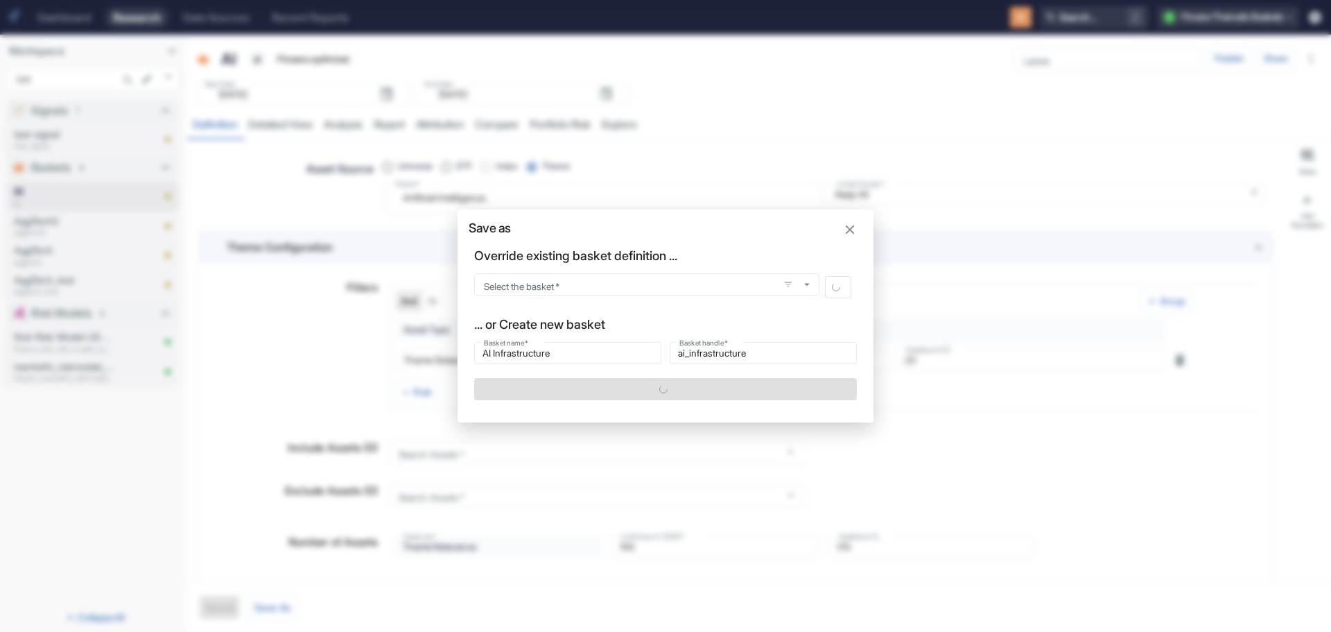
type textarea "x"
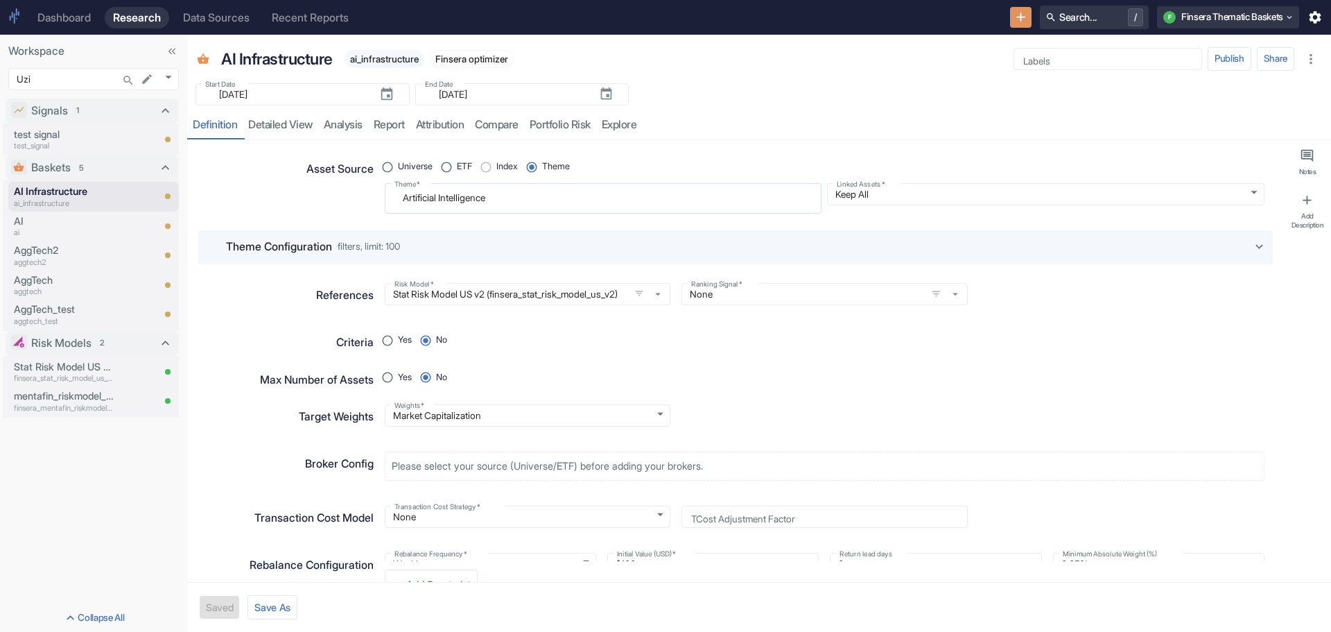
type textarea "x"
click at [522, 199] on textarea "Artificial Intelligence" at bounding box center [602, 198] width 417 height 19
radio input "true"
type textarea "Artificial Intelligence"
type textarea "x"
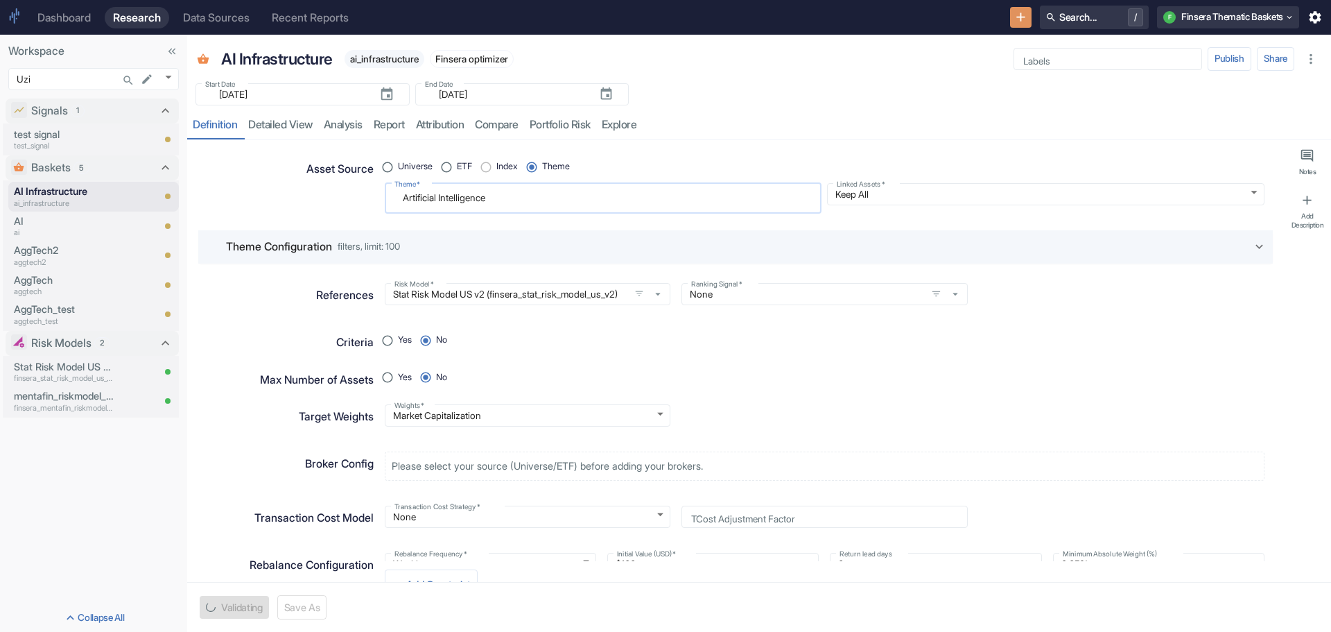
type textarea "Artificial Intelligence i"
type textarea "x"
type textarea "Artificial Intelligence in"
type textarea "x"
type textarea "Artificial Intelligence inf"
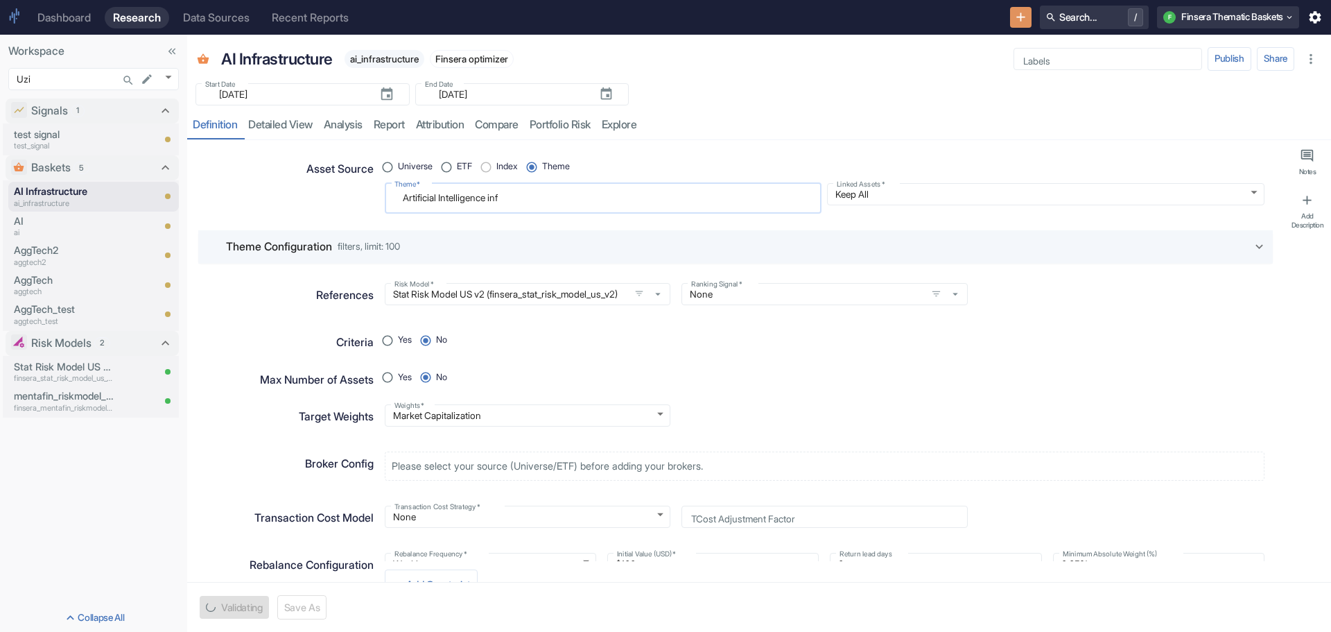
type textarea "x"
type textarea "Artificial Intelligence infr"
type textarea "x"
type textarea "Artificial Intelligence infra"
type textarea "x"
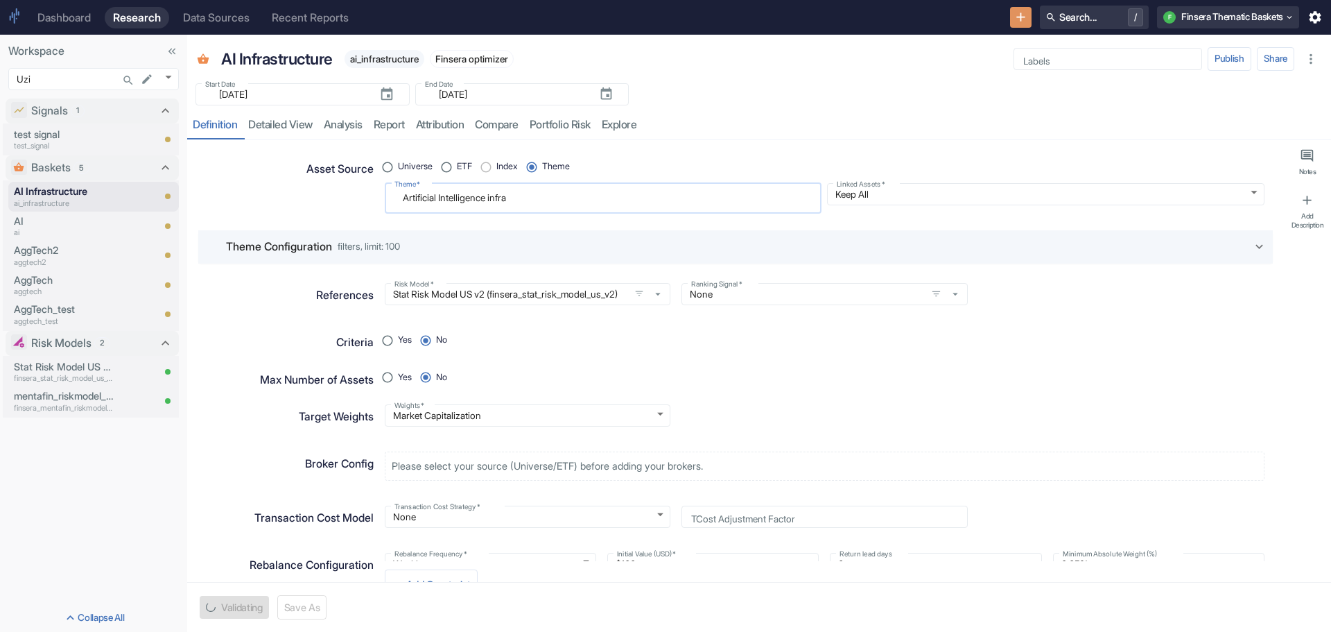
type textarea "Artificial Intelligence infras"
type textarea "x"
type textarea "Artificial Intelligence infrast"
type textarea "x"
type textarea "Artificial Intelligence infrastr"
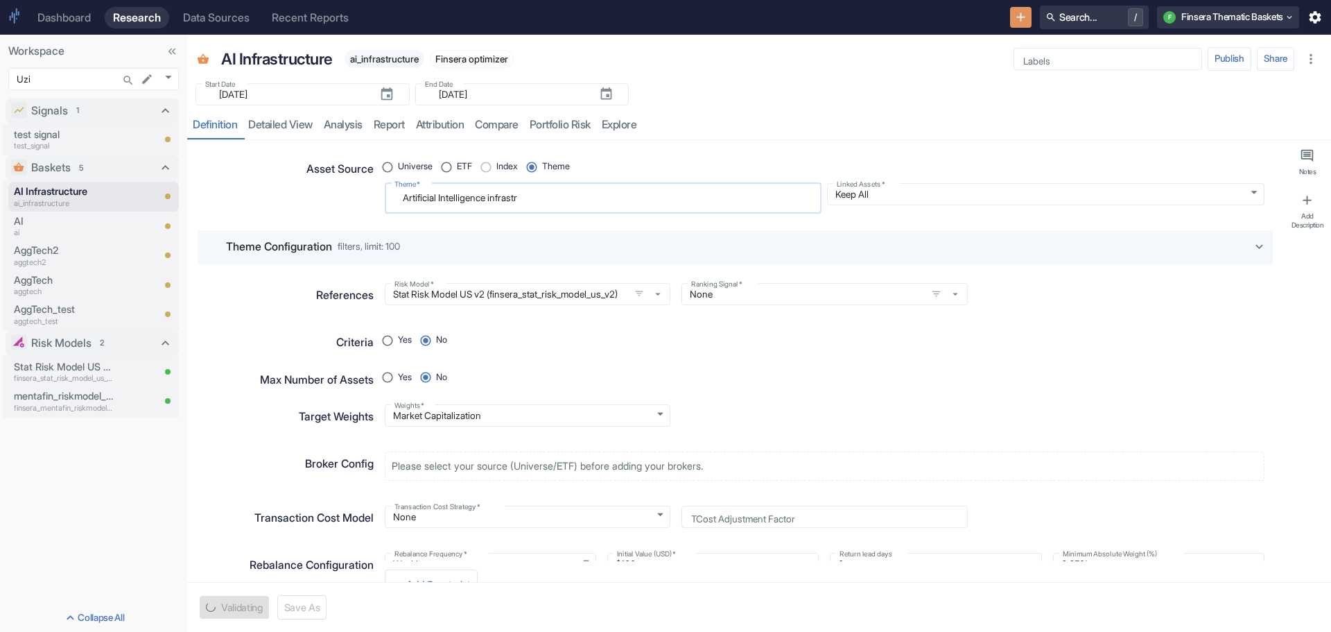
type textarea "x"
type textarea "Artificial Intelligence infrastru"
type textarea "x"
type textarea "Artificial Intelligence infrastruc"
type textarea "x"
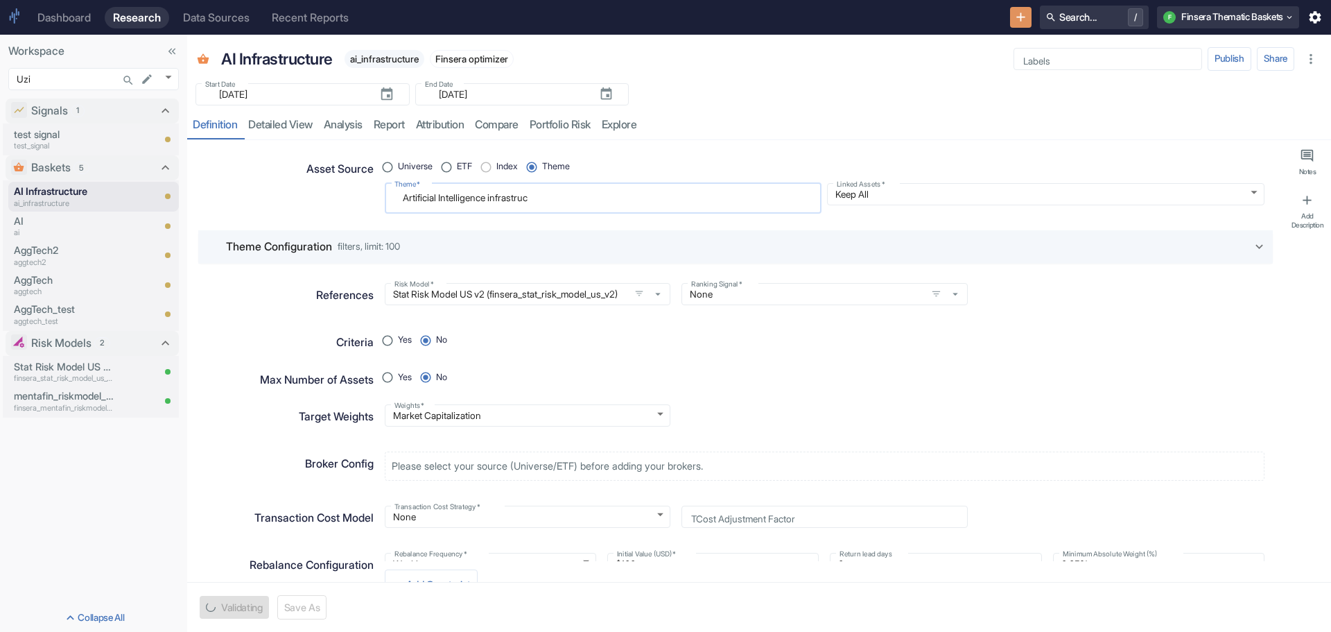
type textarea "Artificial Intelligence infrastruct"
type textarea "x"
type textarea "Artificial Intelligence infrastructu"
type textarea "x"
type textarea "Artificial Intelligence infrastructur"
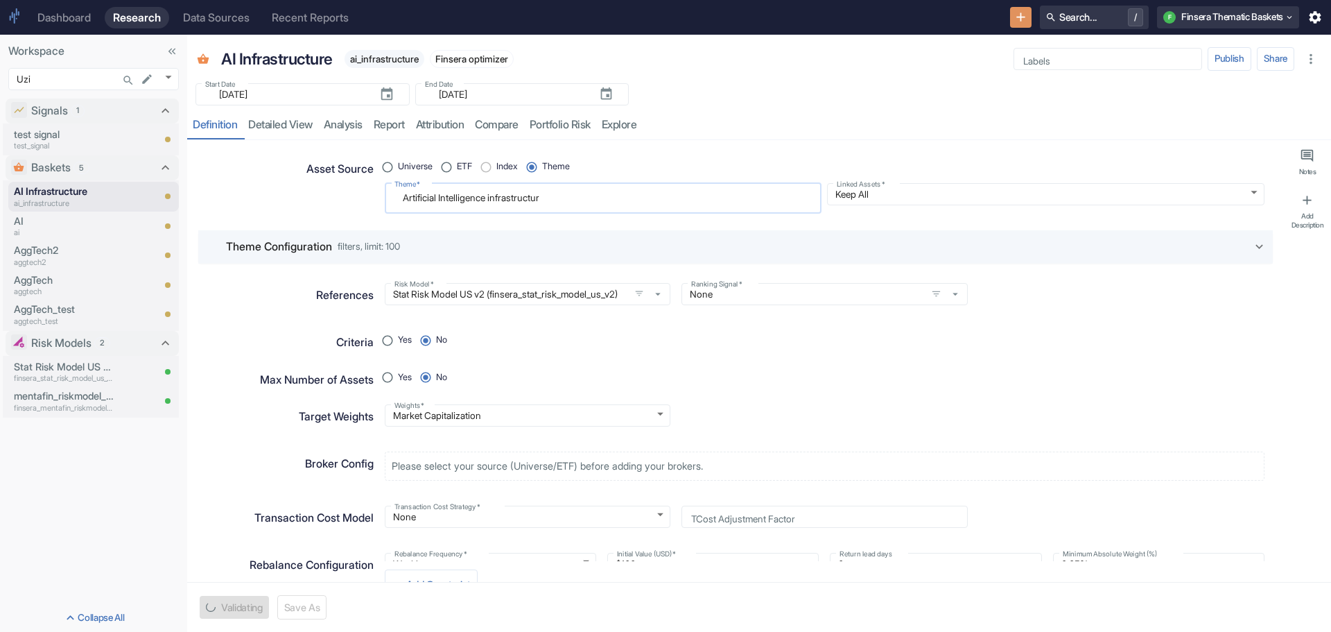
type textarea "x"
type textarea "Artificial Intelligence infrastructure"
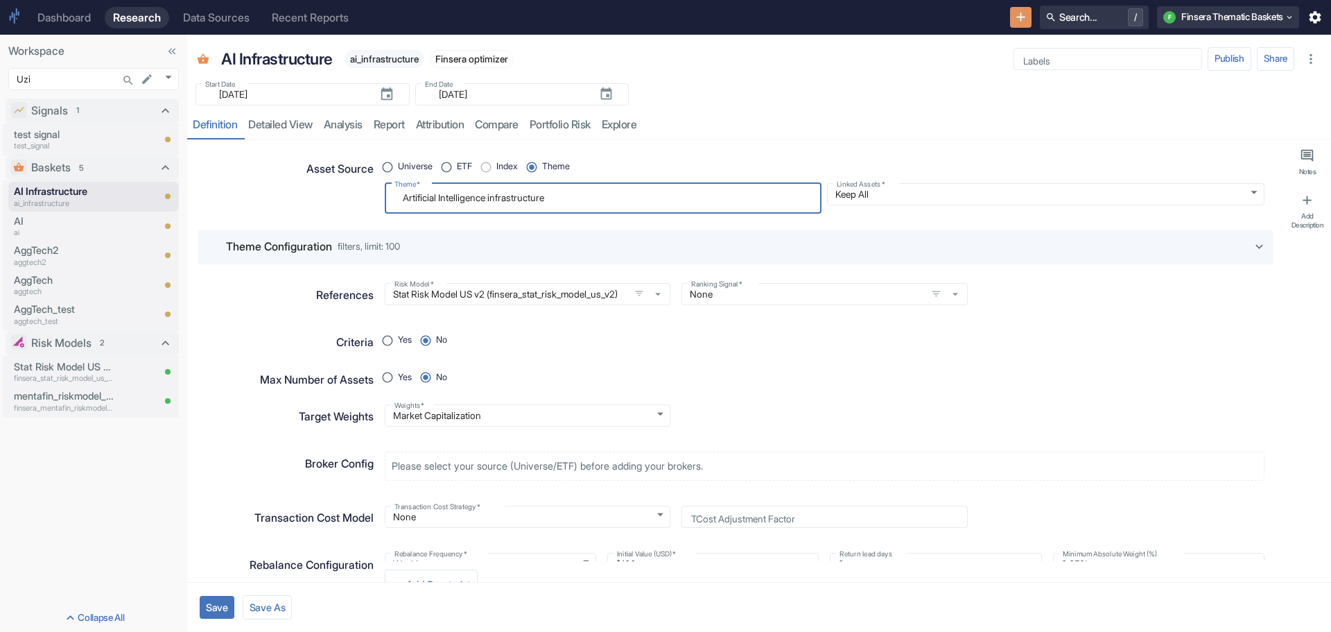
type textarea "x"
type textarea "Artificial Intelligence infrastructure"
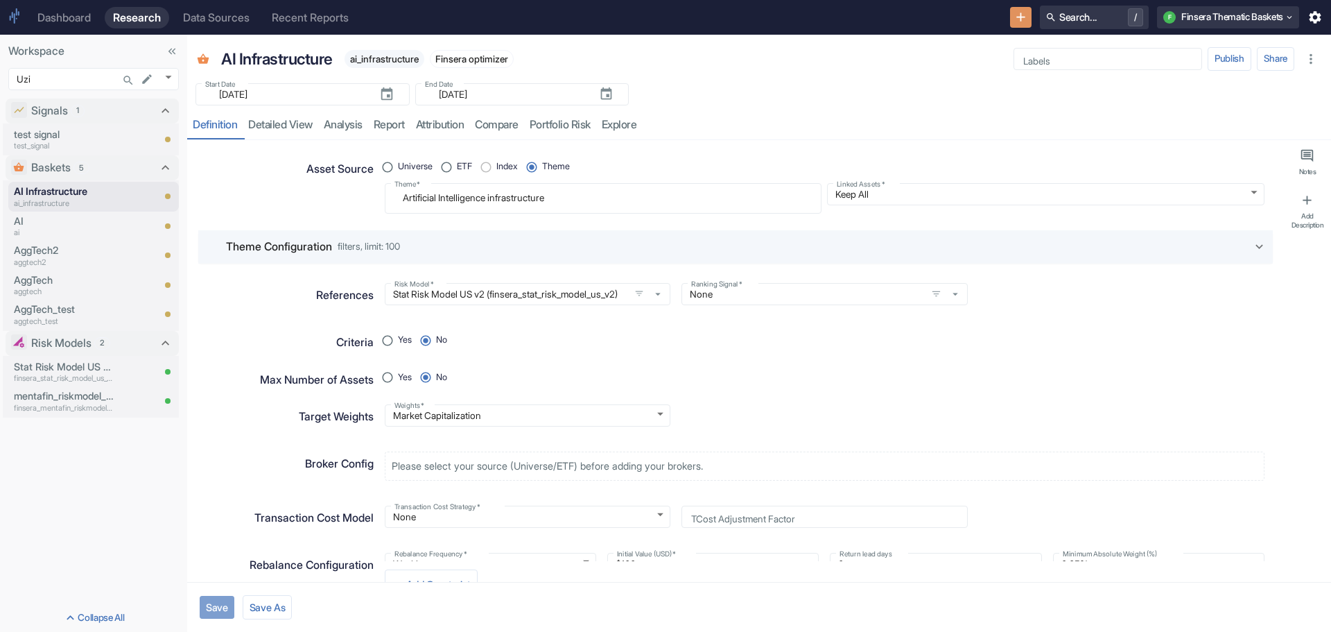
click at [216, 605] on button "Save" at bounding box center [217, 607] width 35 height 23
type textarea "x"
click at [281, 122] on link "detailed view" at bounding box center [281, 125] width 76 height 28
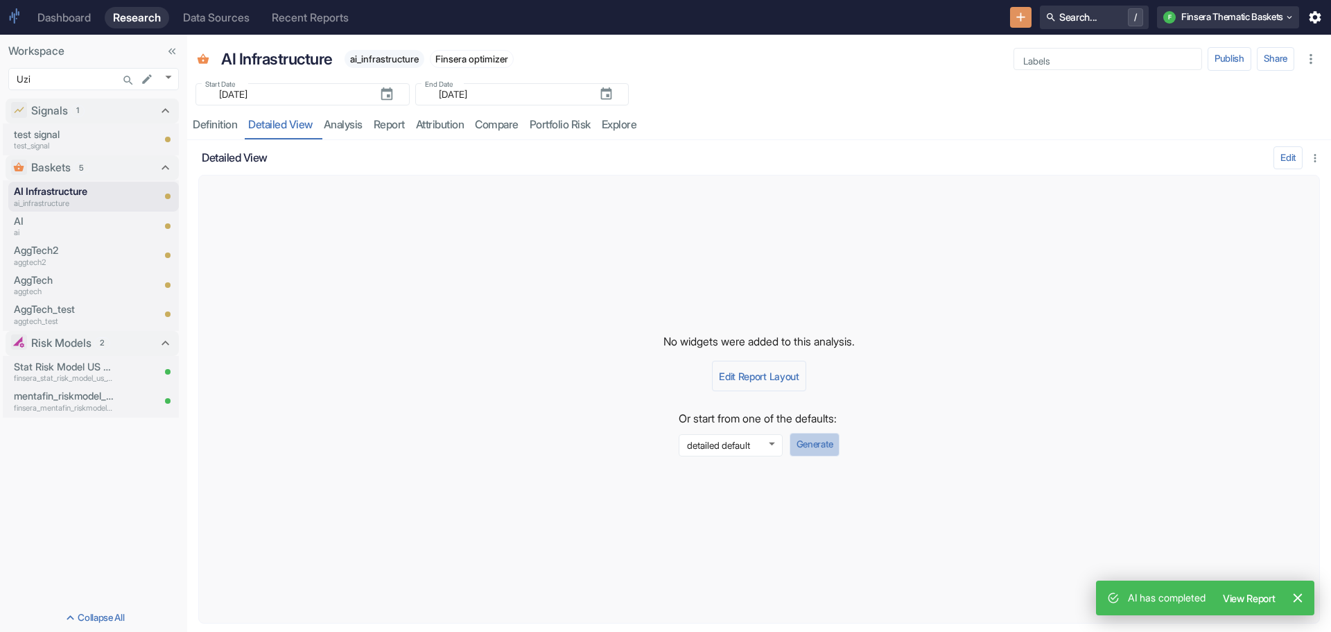
click at [830, 444] on button "Generate" at bounding box center [815, 445] width 50 height 24
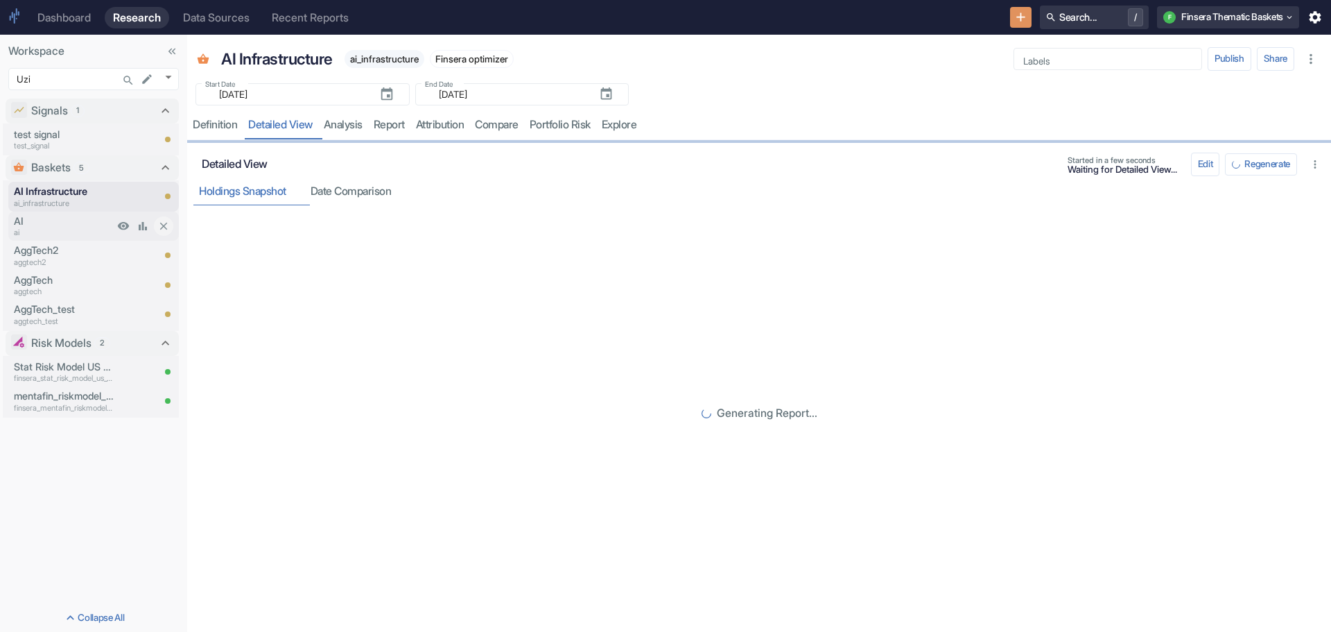
click at [39, 217] on p "AI" at bounding box center [64, 221] width 100 height 15
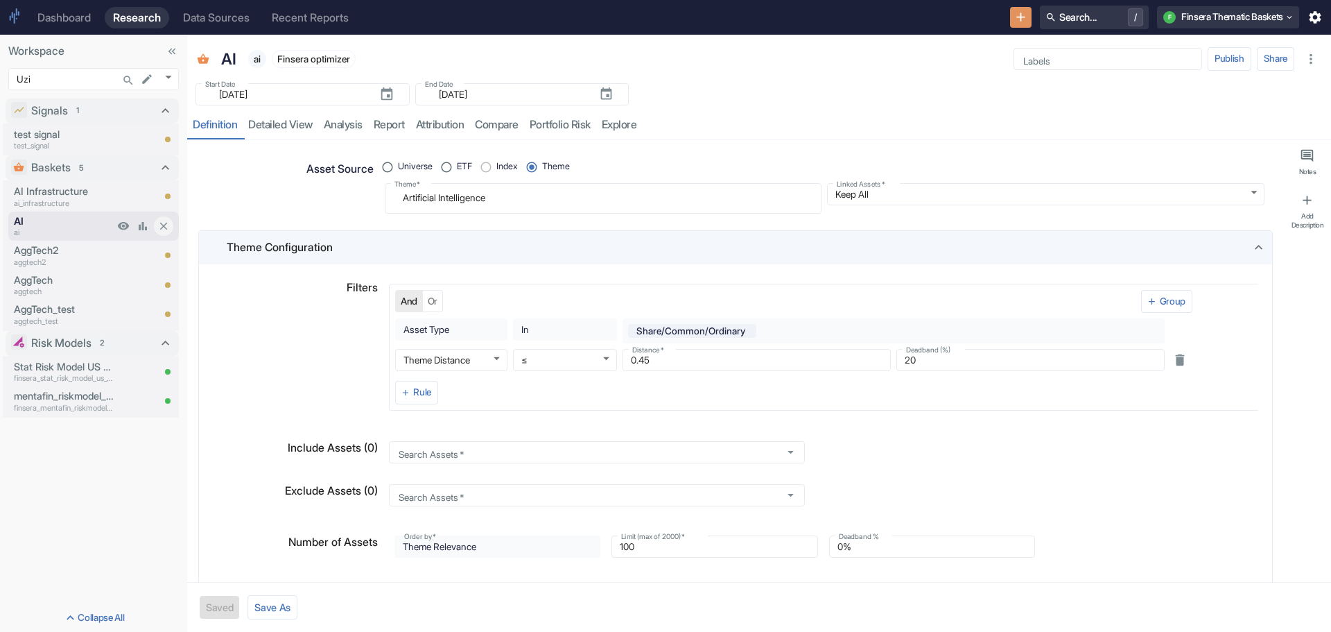
type textarea "x"
click at [295, 120] on link "detailed view" at bounding box center [281, 125] width 76 height 28
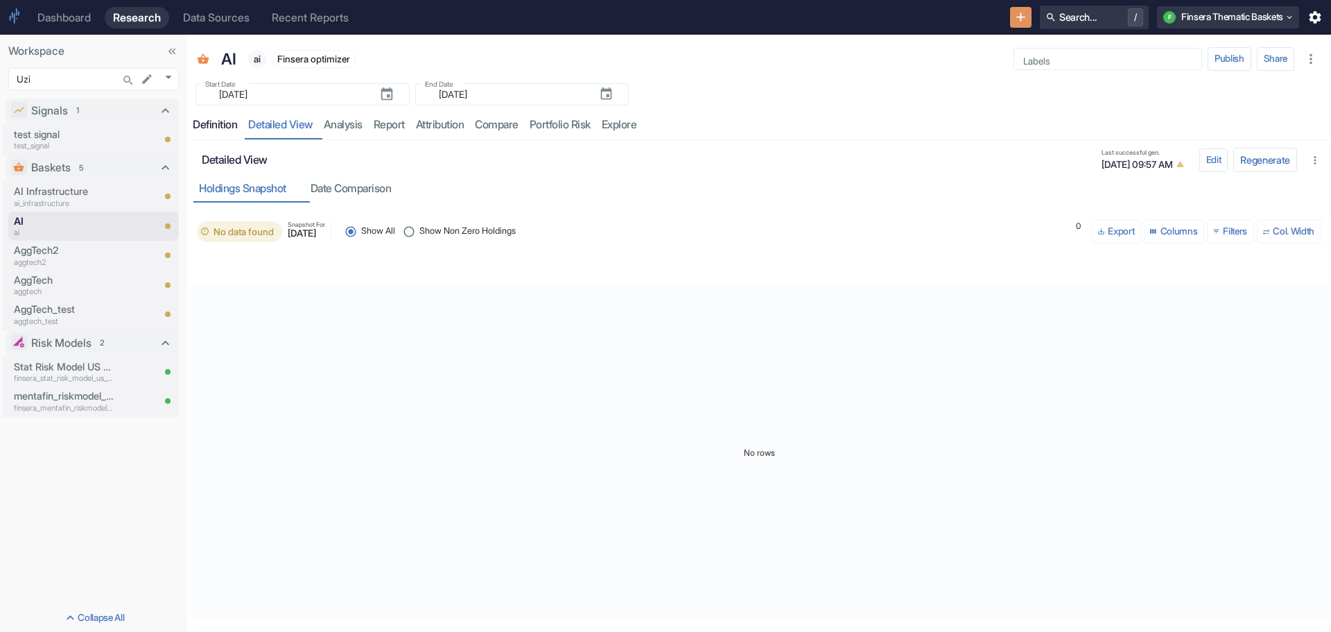
click at [208, 121] on div "Definition" at bounding box center [215, 125] width 44 height 14
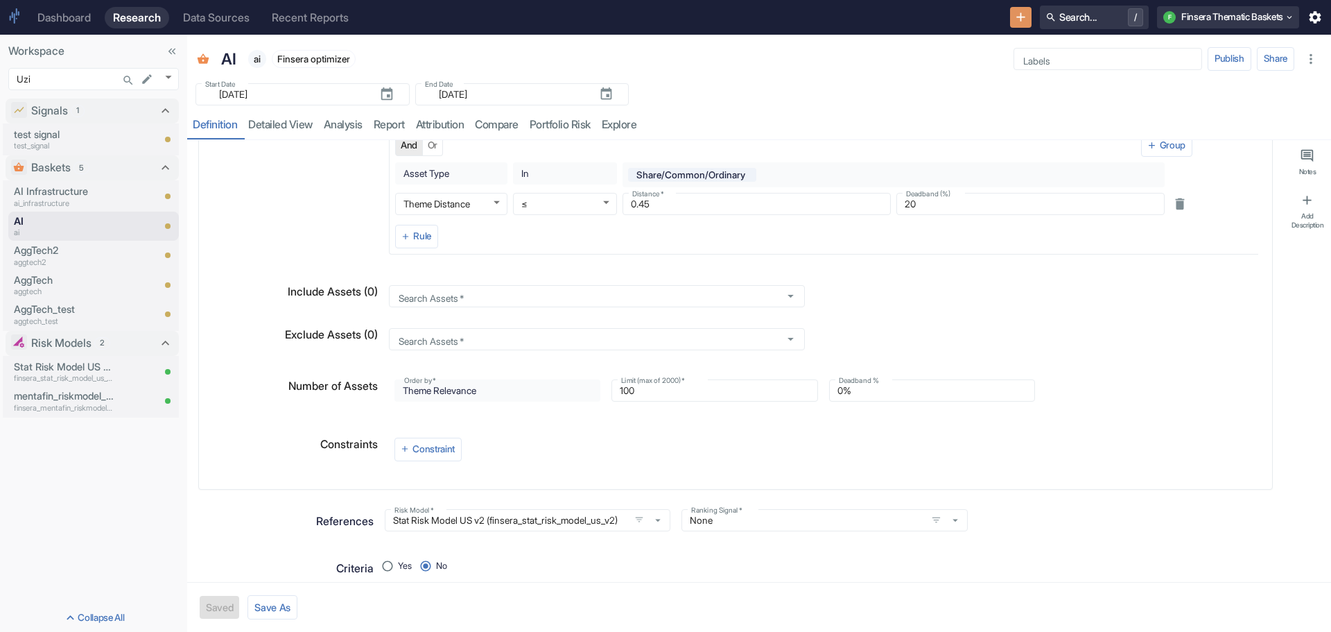
scroll to position [208, 0]
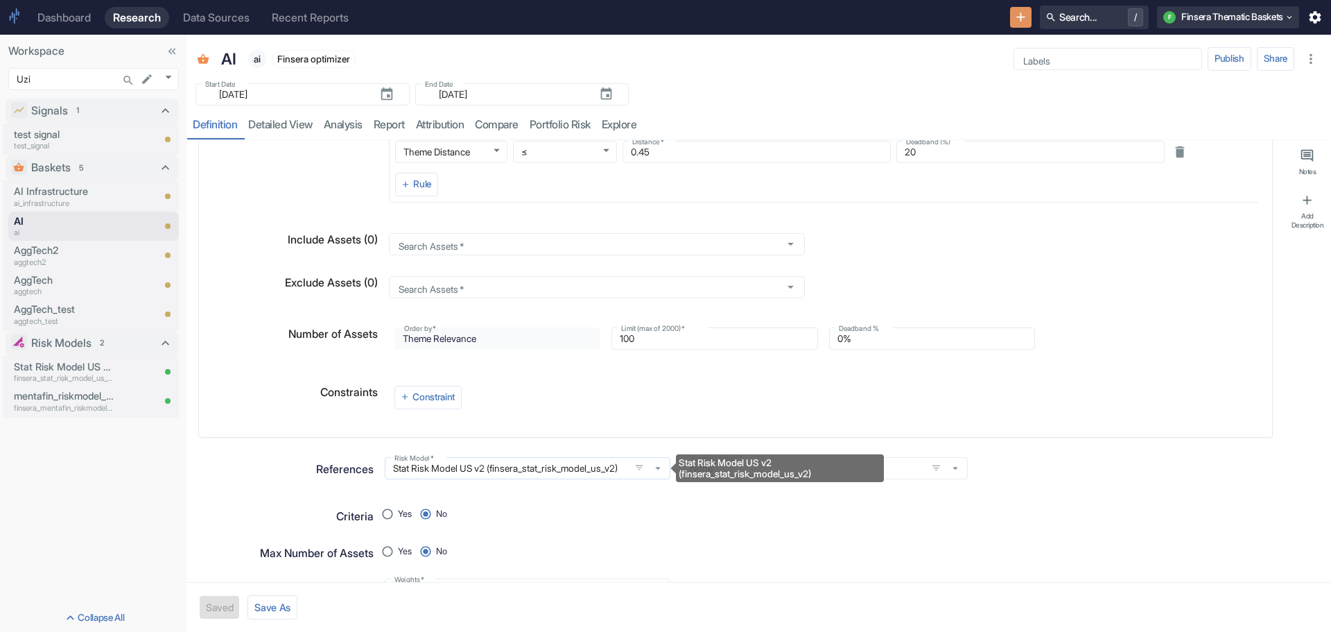
click at [652, 465] on icon "Stat Risk Model US v2 (finsera_stat_risk_model_us_v2)" at bounding box center [658, 468] width 12 height 12
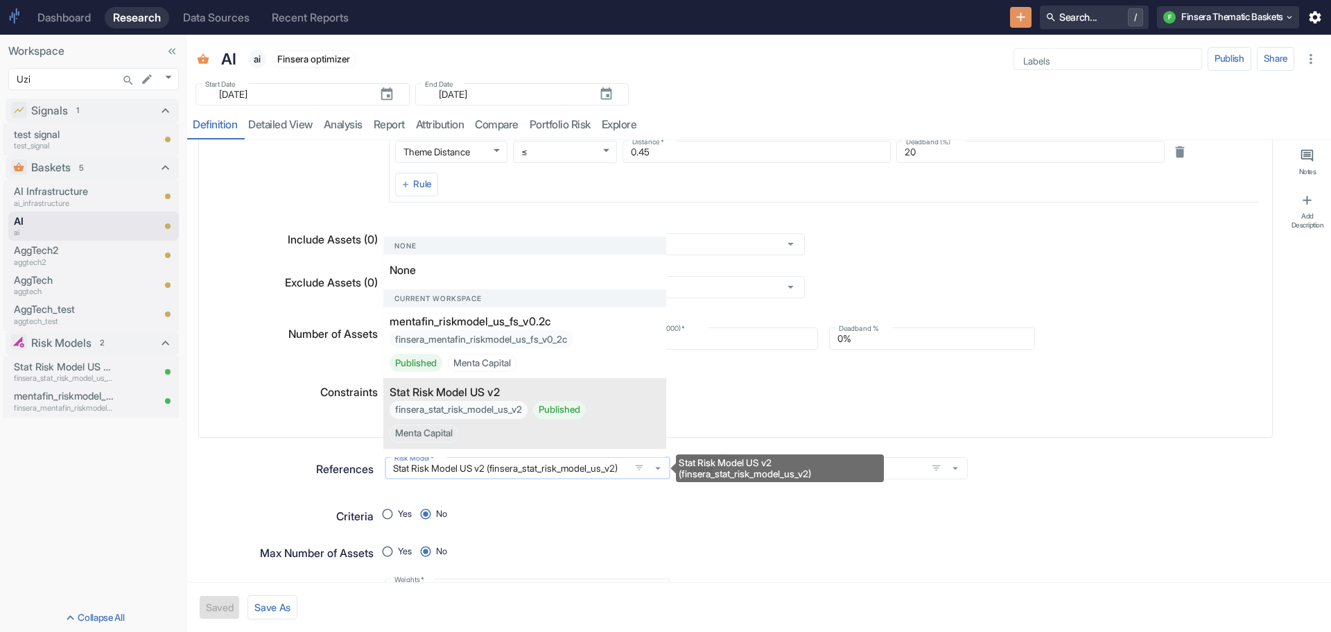
scroll to position [0, 13]
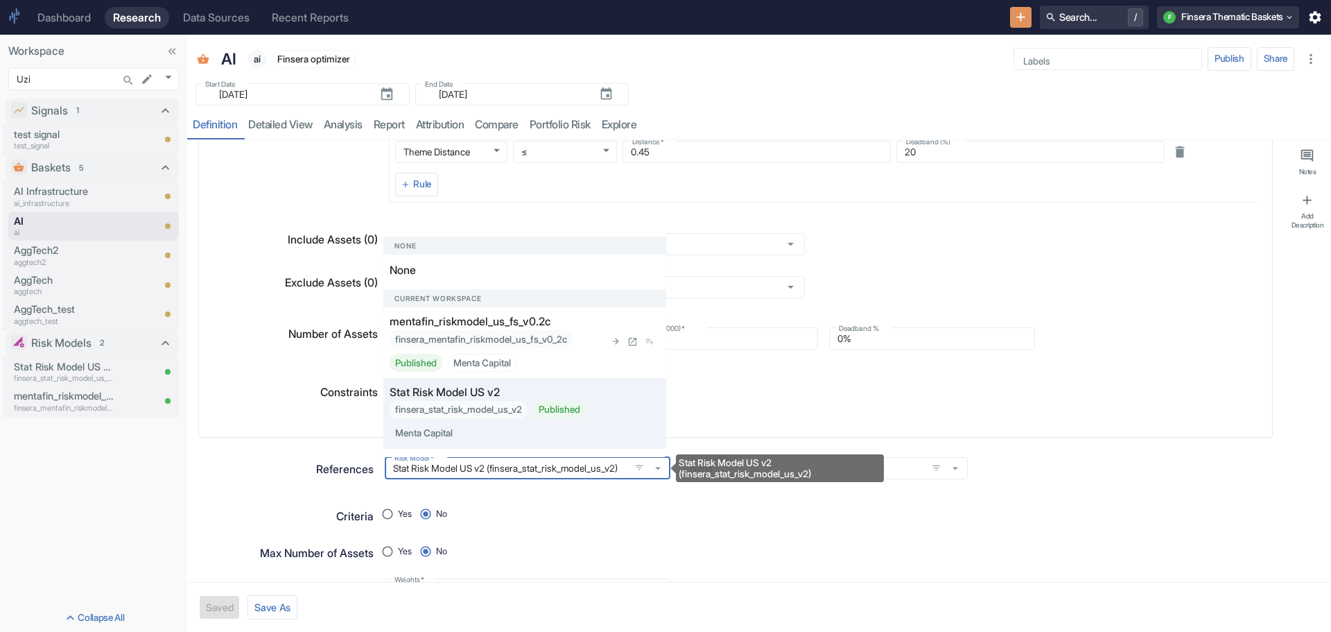
click at [549, 345] on div "finsera_mentafin_riskmodel_us_fs_v0_2c Published Menta Capital" at bounding box center [497, 351] width 215 height 42
radio input "true"
type input "mentafin_riskmodel_us_fs_v0.2c (finsera_mentafin_riskmodel_us_fs_v0_2c)"
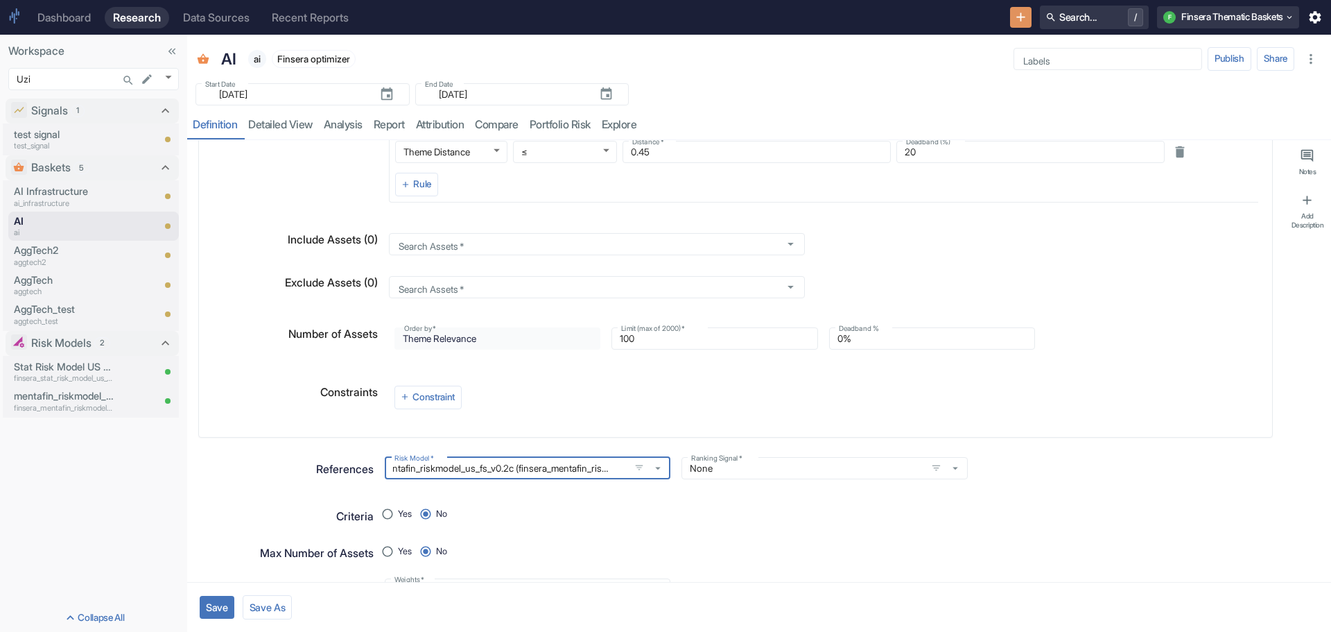
scroll to position [0, 0]
click at [211, 602] on button "Save" at bounding box center [217, 607] width 35 height 23
type textarea "x"
click at [288, 130] on link "detailed view" at bounding box center [281, 125] width 76 height 28
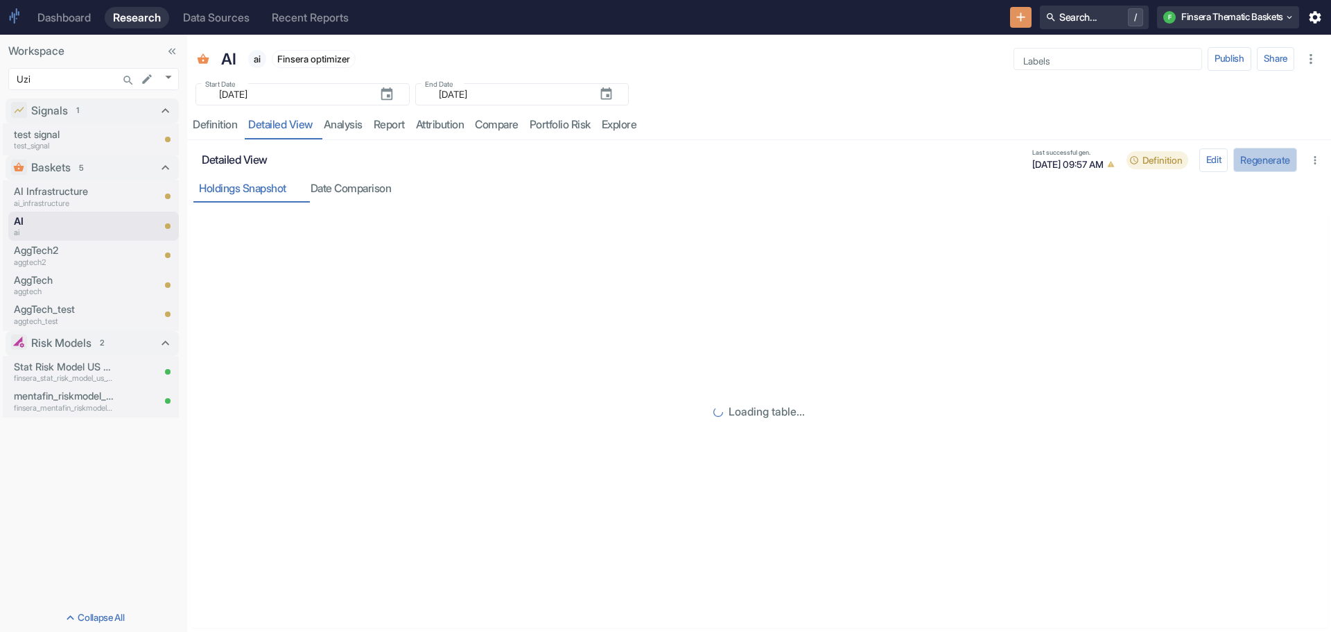
click at [1248, 160] on button "Regenerate" at bounding box center [1265, 160] width 64 height 24
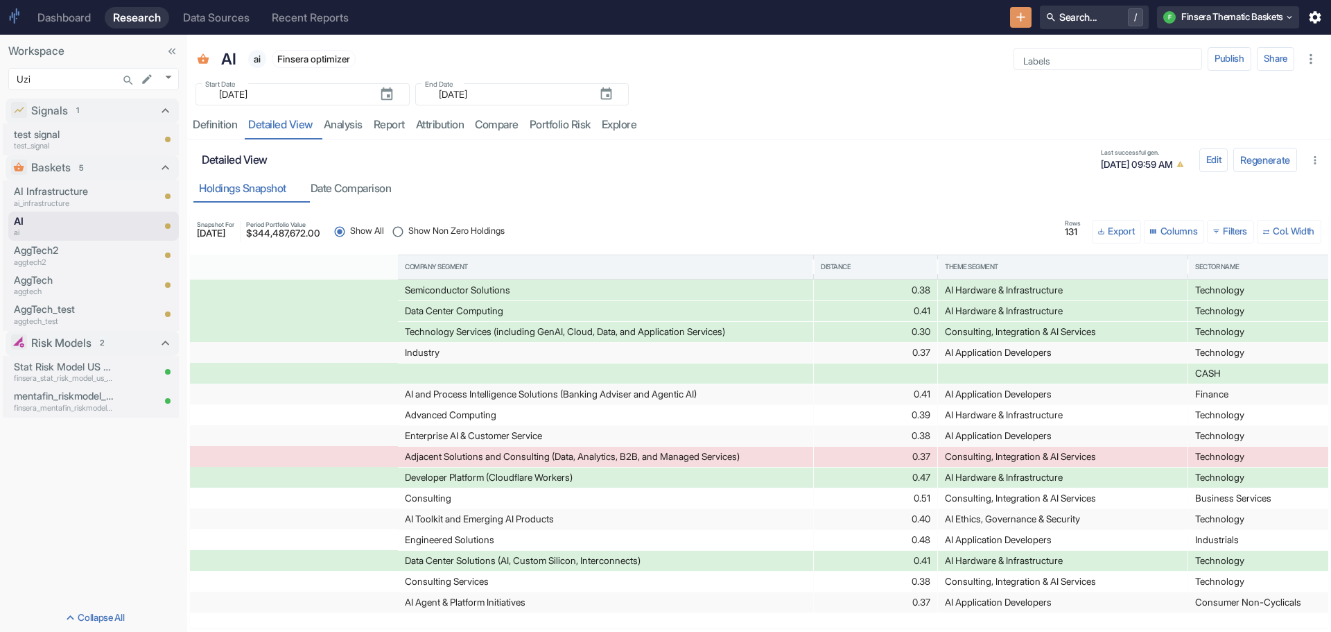
scroll to position [0, 674]
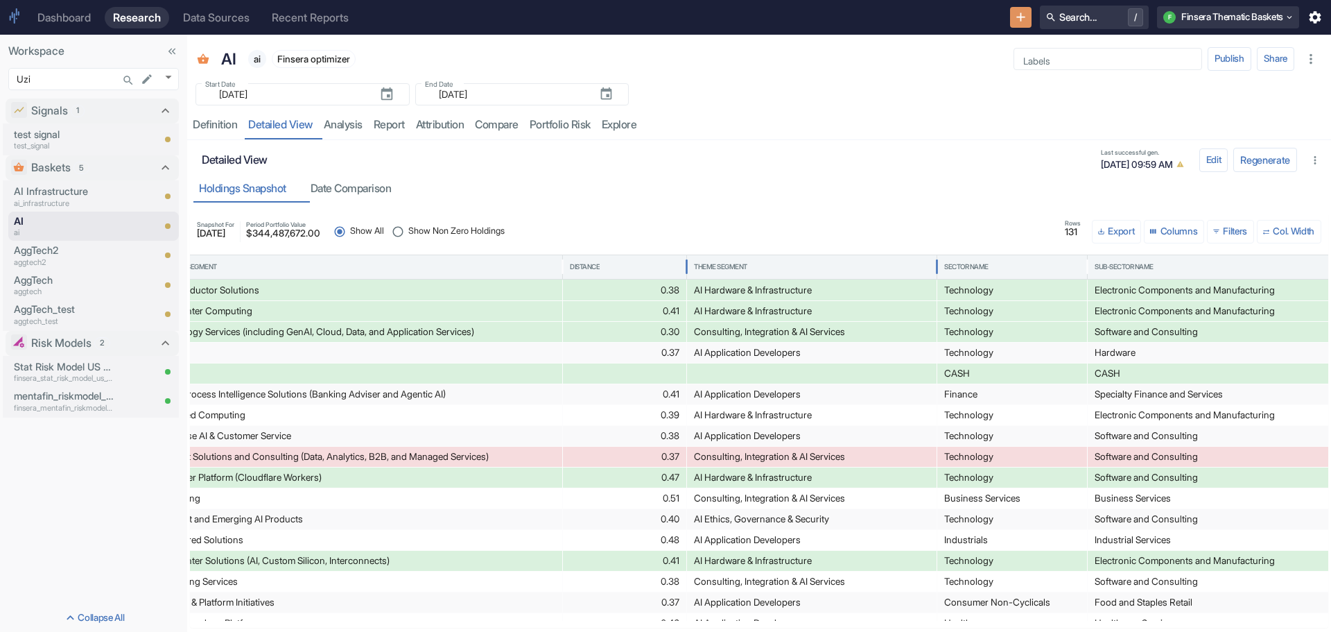
click at [722, 263] on div "Theme Segment" at bounding box center [720, 267] width 53 height 10
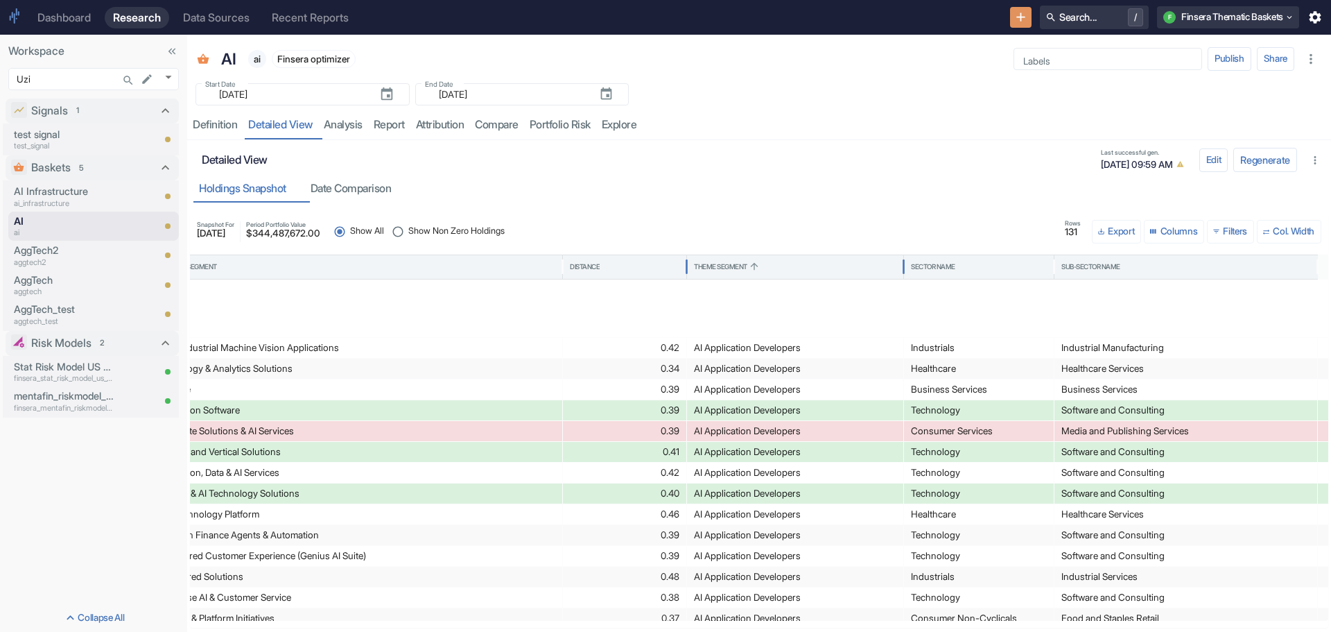
scroll to position [0, 0]
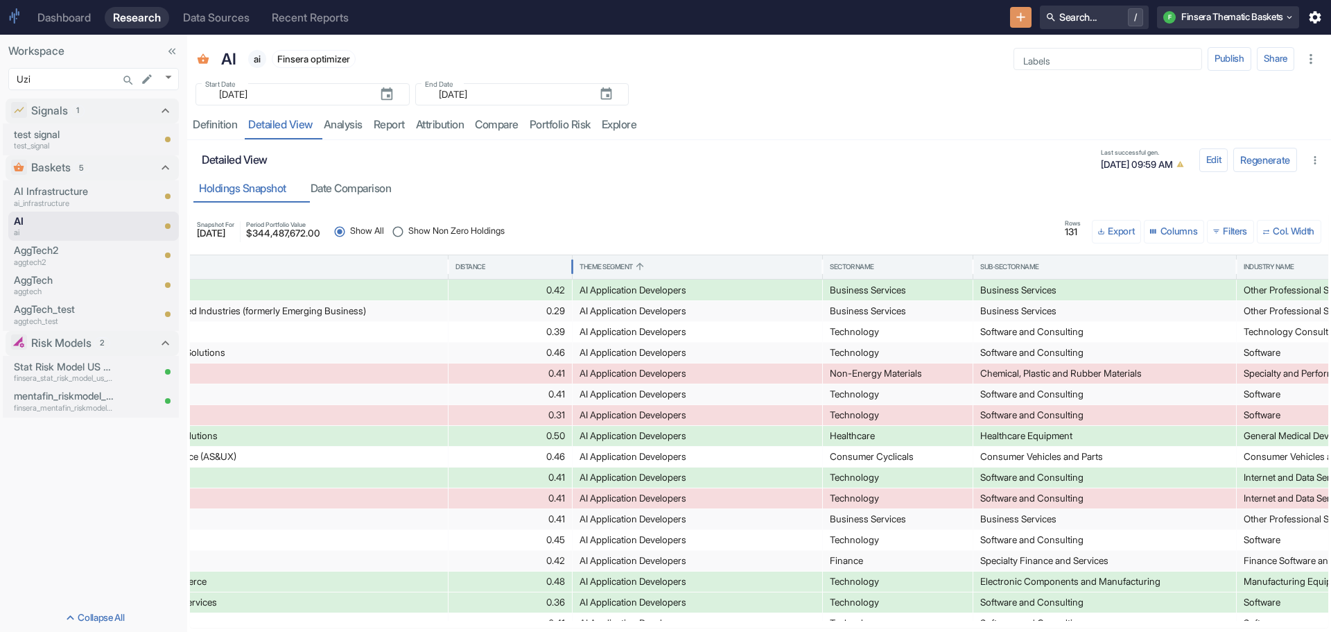
click at [473, 265] on div "Distance" at bounding box center [471, 267] width 30 height 10
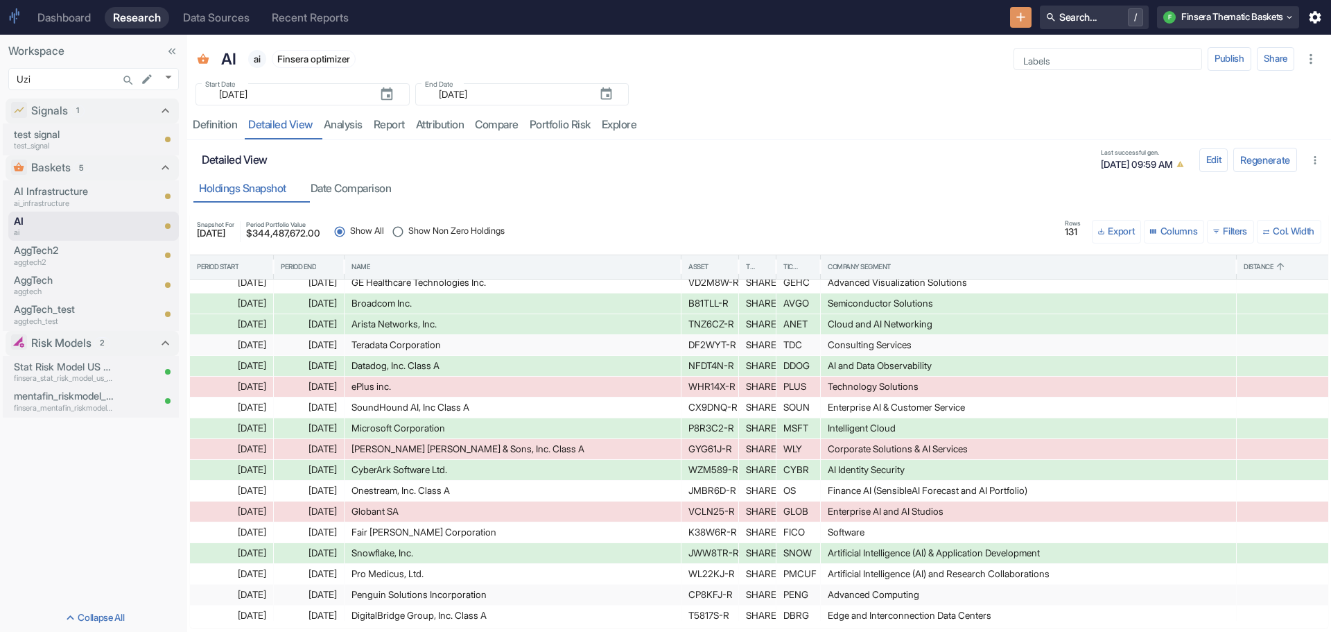
scroll to position [506, 0]
